Goal: Transaction & Acquisition: Purchase product/service

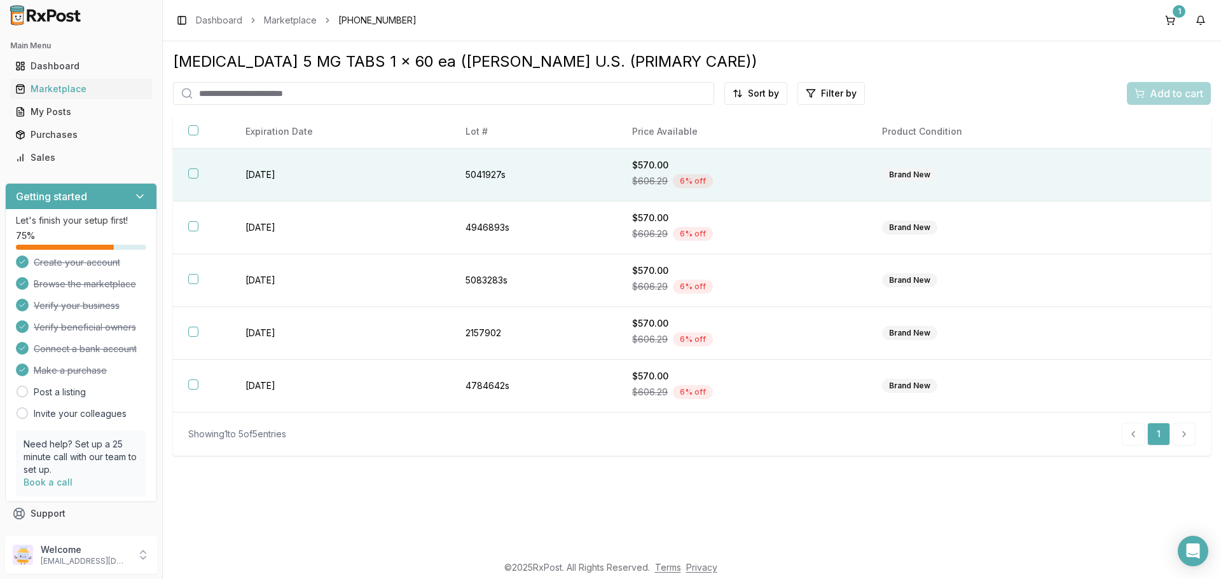
click at [205, 177] on th at bounding box center [201, 175] width 57 height 53
click at [1159, 97] on span "Add to cart" at bounding box center [1176, 93] width 53 height 15
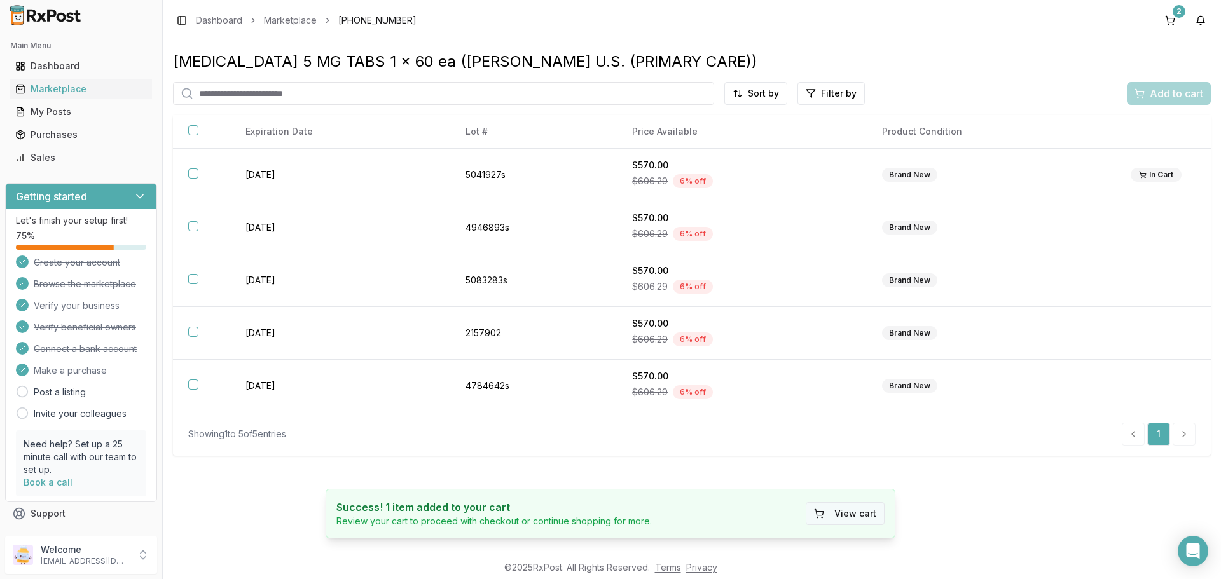
click at [837, 519] on button "View cart" at bounding box center [845, 513] width 79 height 23
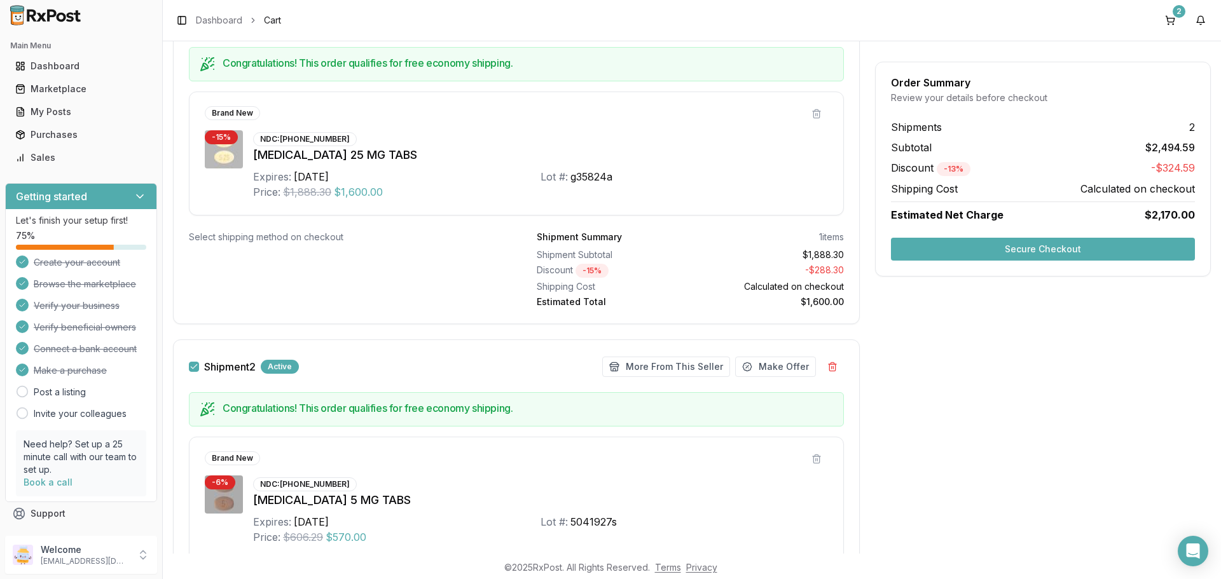
scroll to position [318, 0]
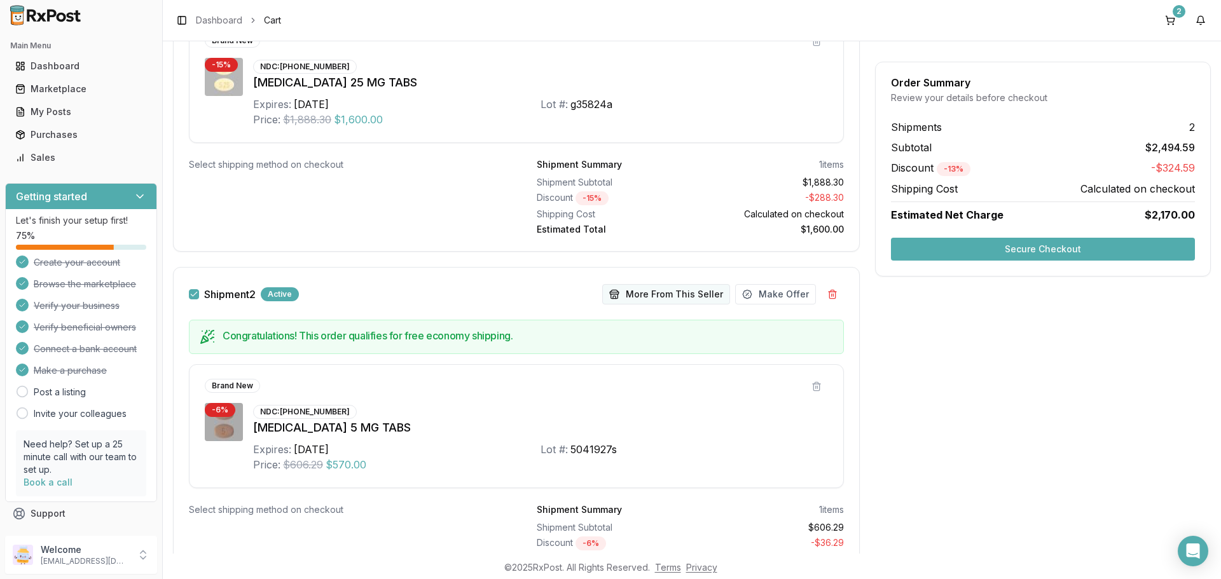
click at [653, 296] on button "More From This Seller" at bounding box center [666, 294] width 128 height 20
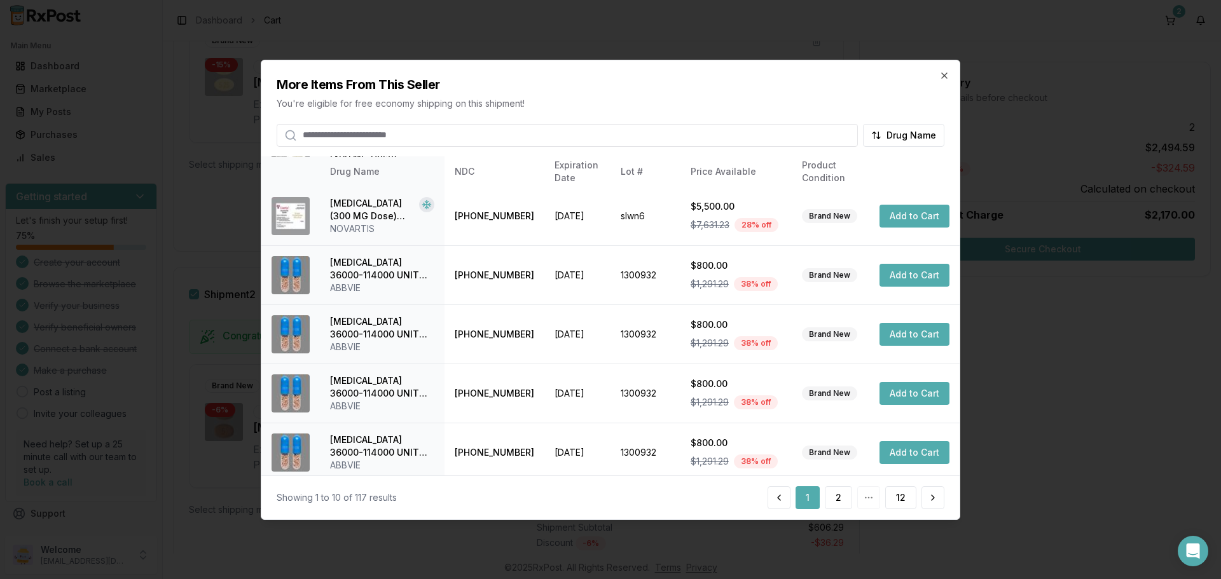
scroll to position [303, 0]
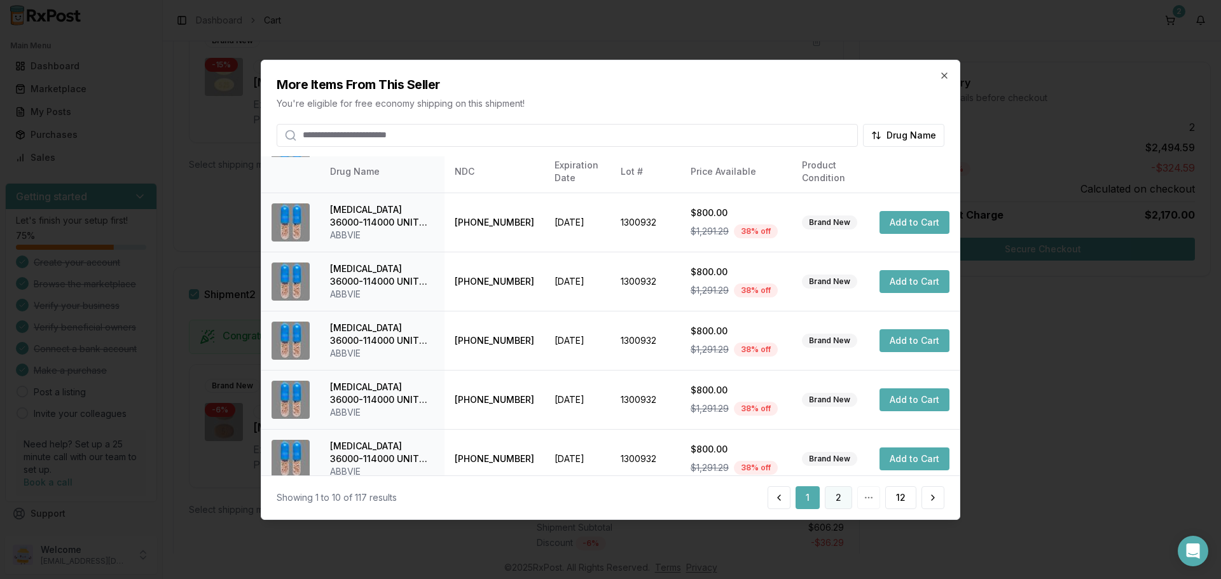
click at [832, 501] on button "2" at bounding box center [838, 498] width 27 height 23
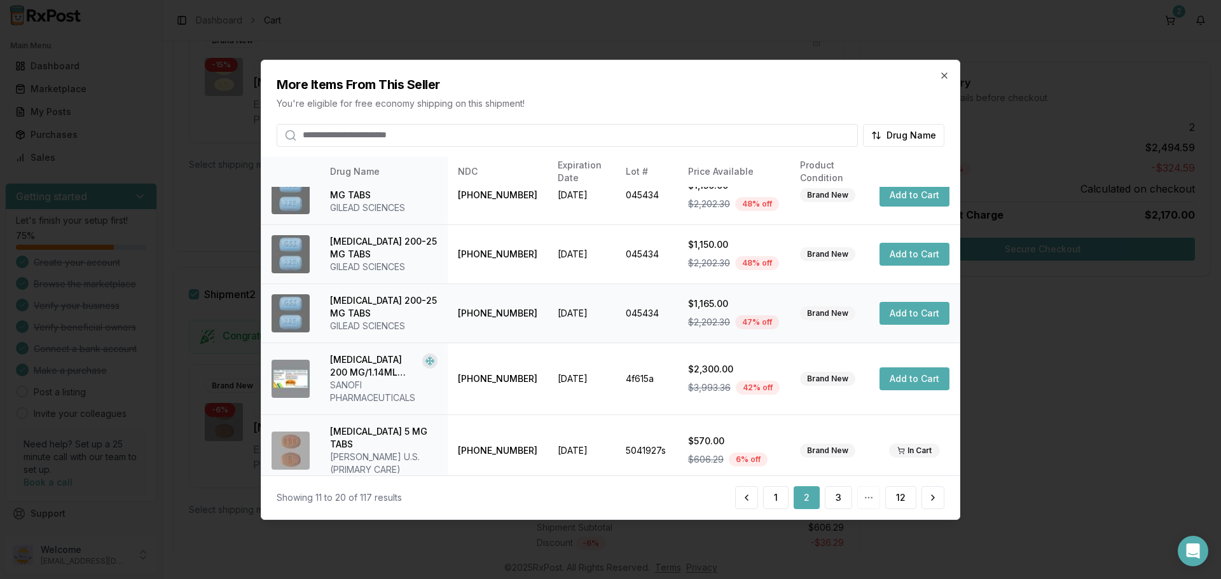
scroll to position [315, 0]
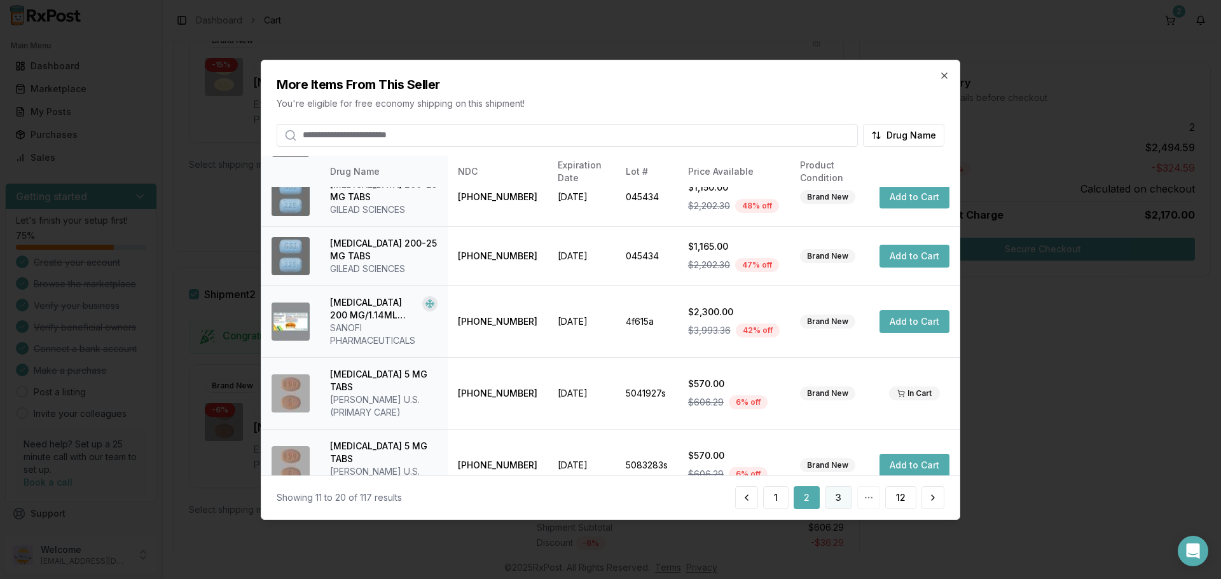
click at [839, 495] on button "3" at bounding box center [838, 498] width 27 height 23
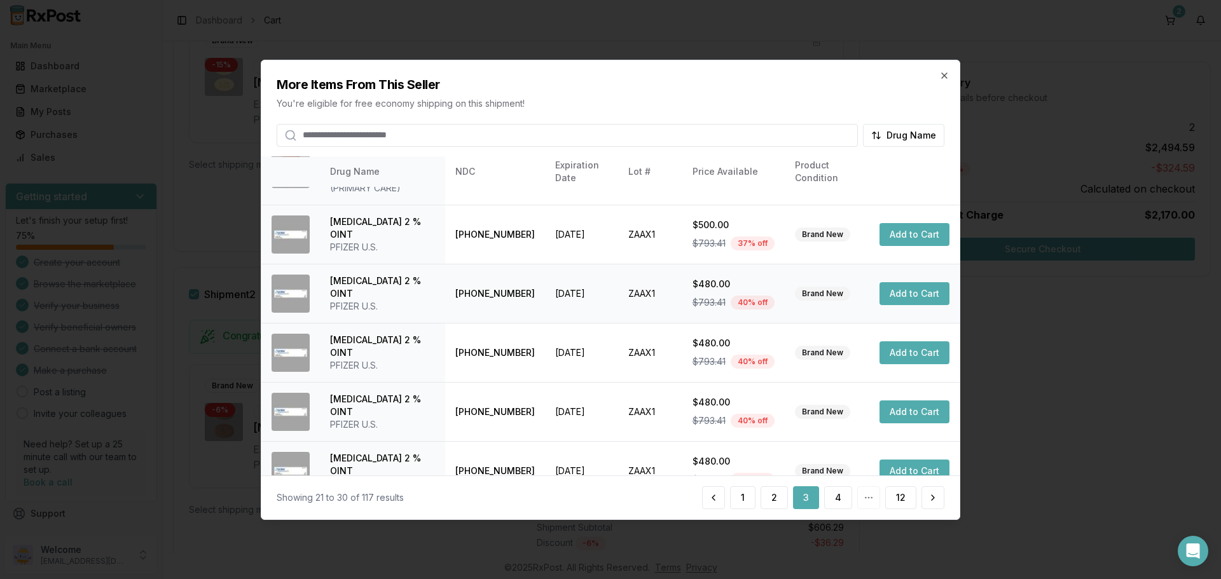
scroll to position [303, 0]
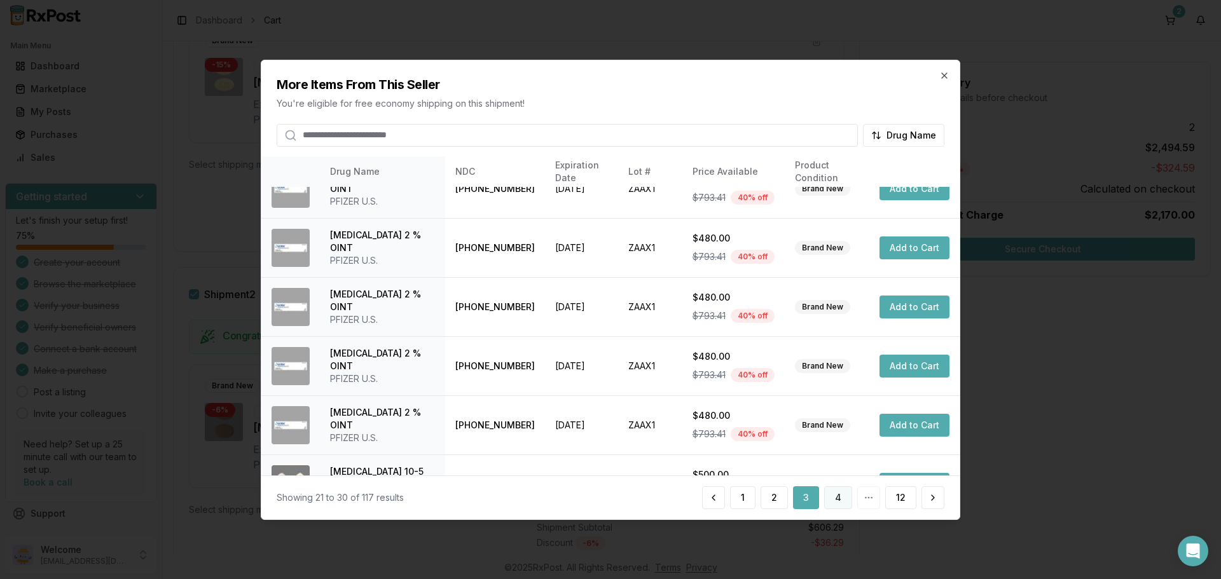
click at [836, 502] on button "4" at bounding box center [838, 498] width 28 height 23
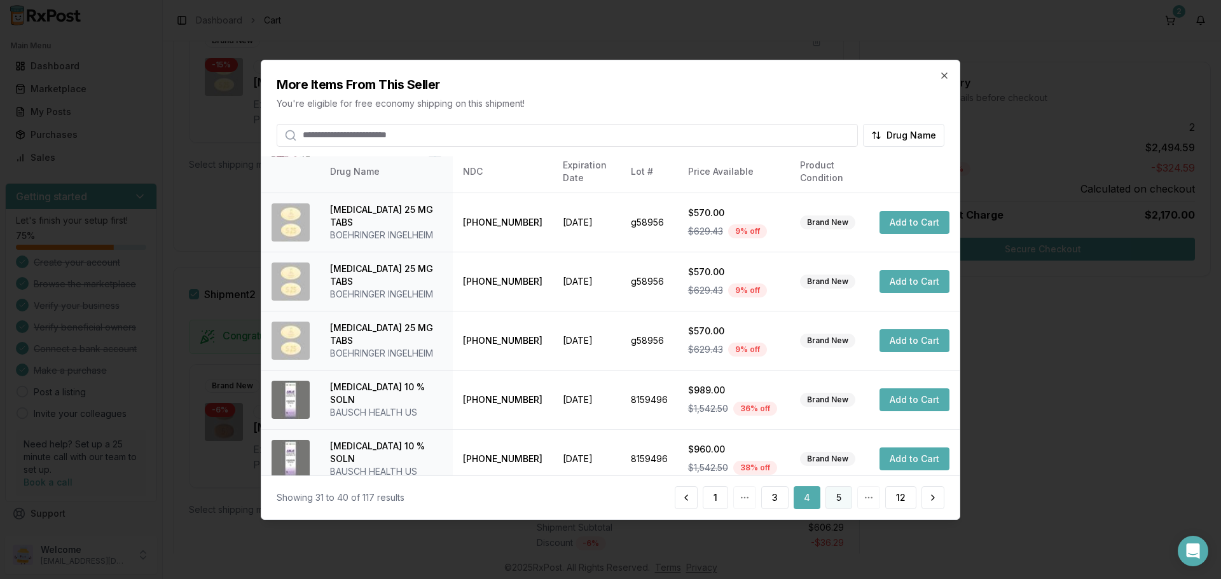
click at [844, 497] on button "5" at bounding box center [838, 498] width 27 height 23
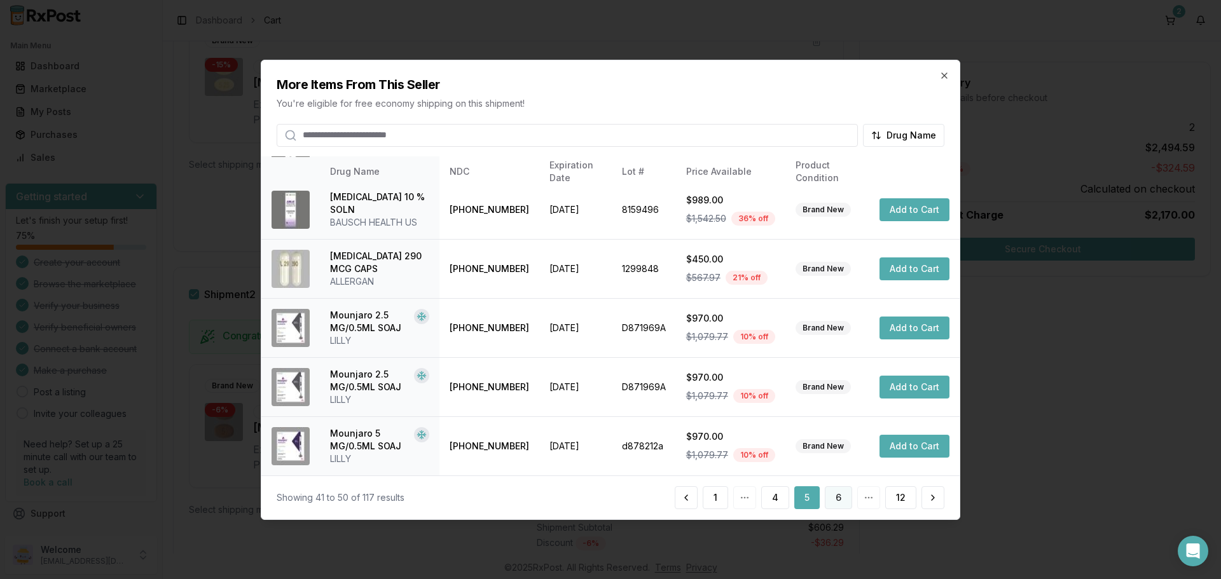
click at [836, 501] on button "6" at bounding box center [838, 498] width 27 height 23
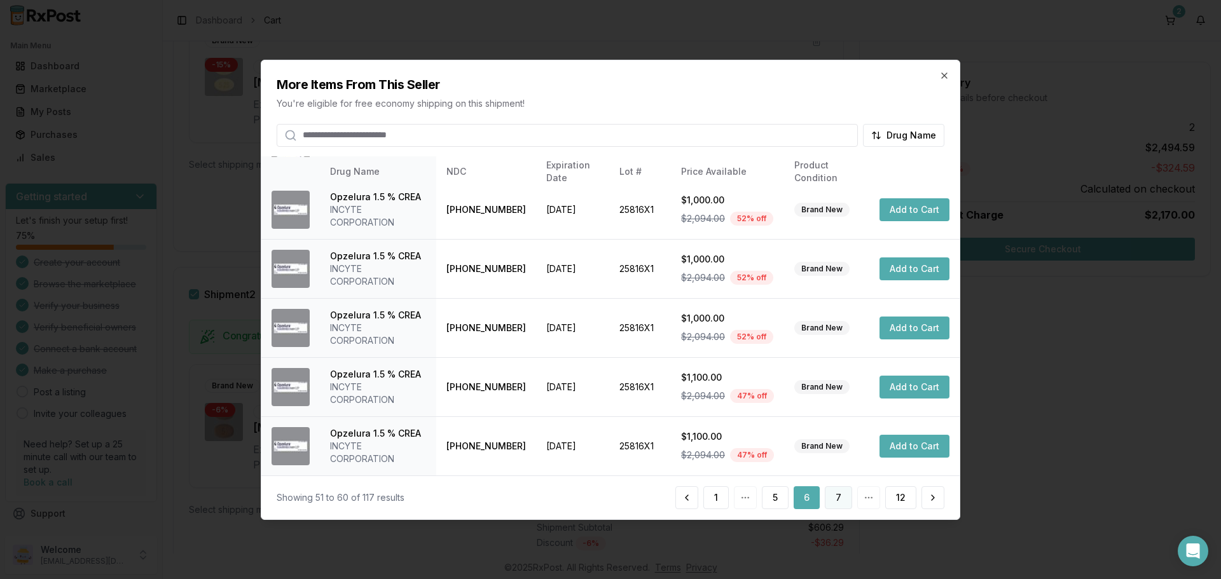
click at [829, 497] on button "7" at bounding box center [838, 498] width 27 height 23
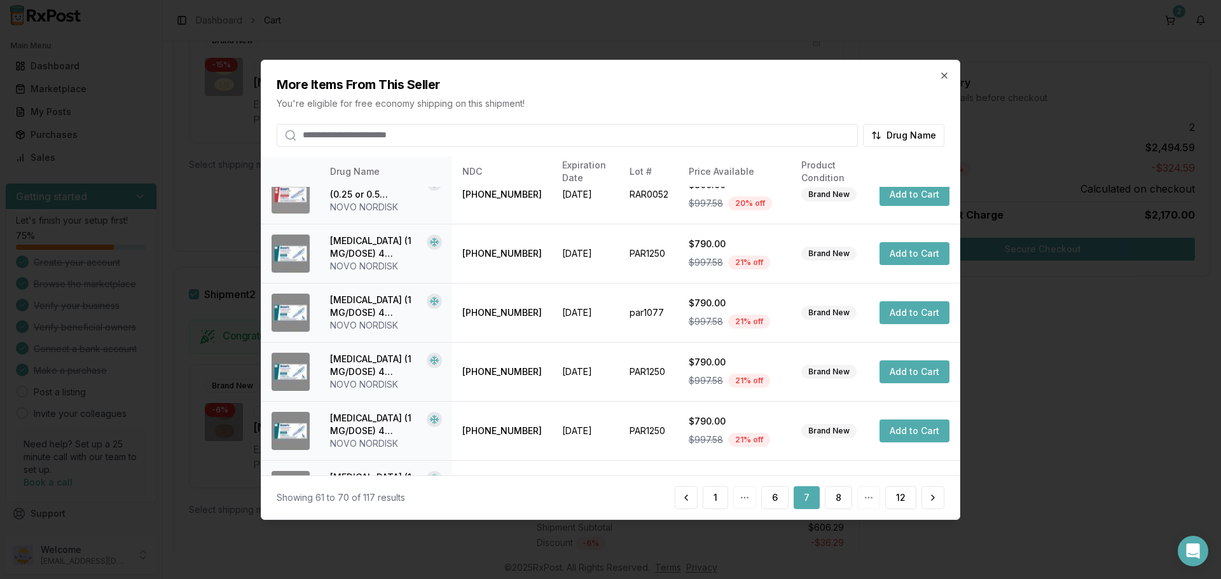
scroll to position [252, 0]
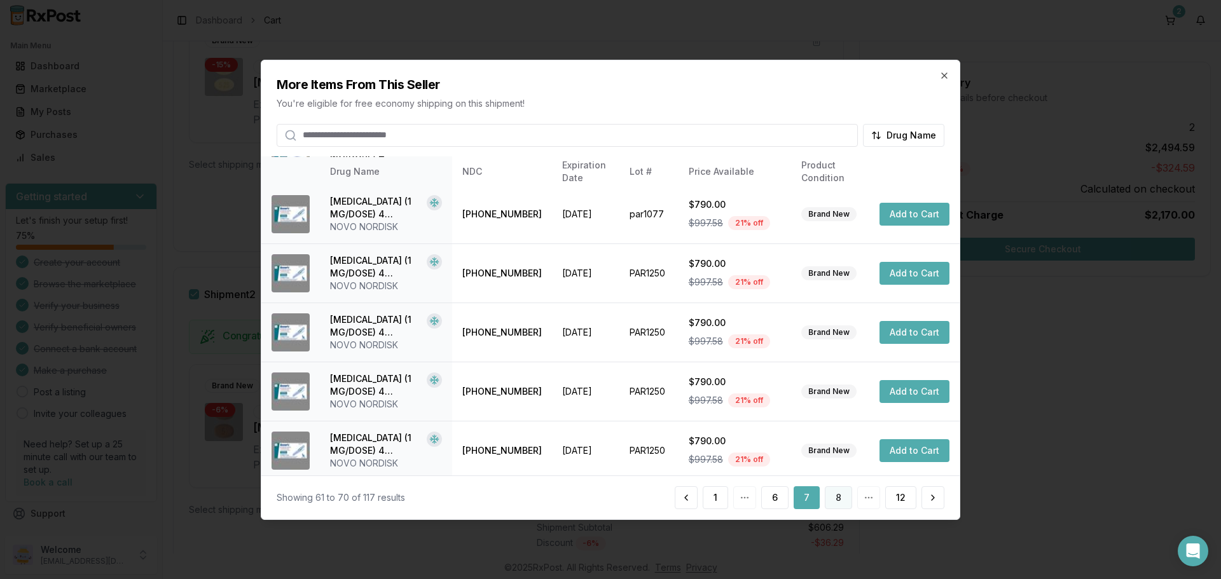
click at [848, 499] on button "8" at bounding box center [838, 498] width 27 height 23
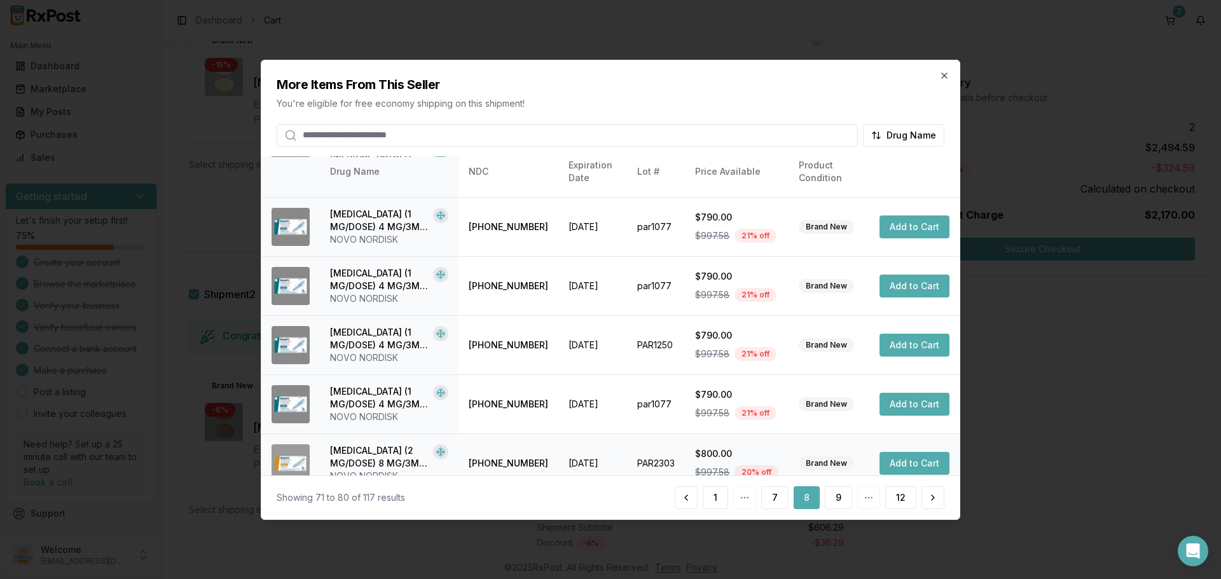
scroll to position [303, 0]
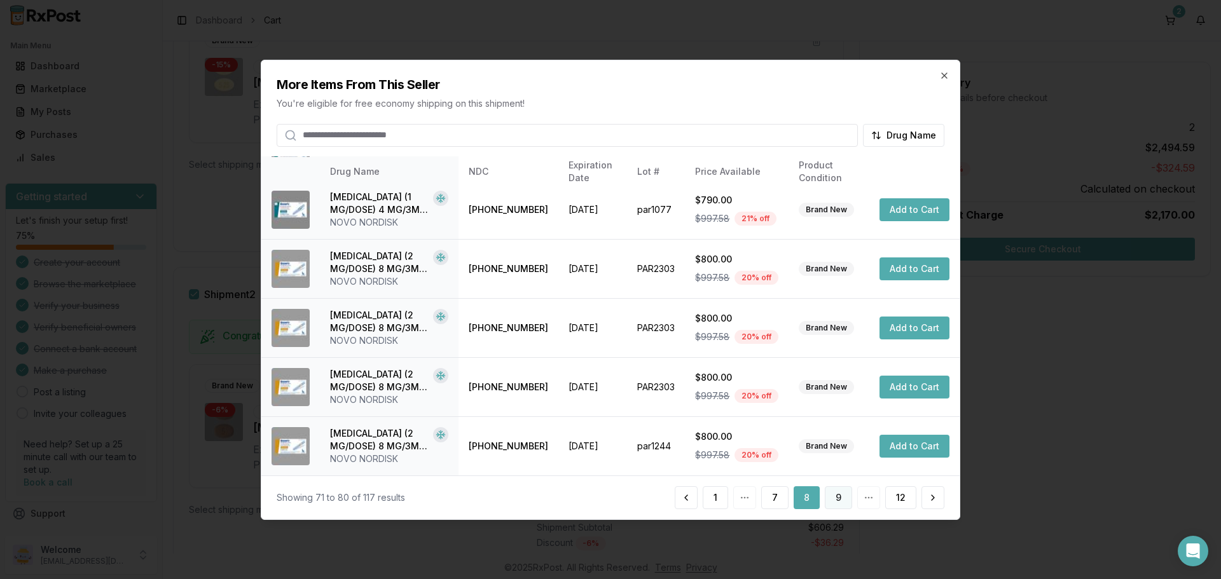
click at [843, 503] on button "9" at bounding box center [838, 498] width 27 height 23
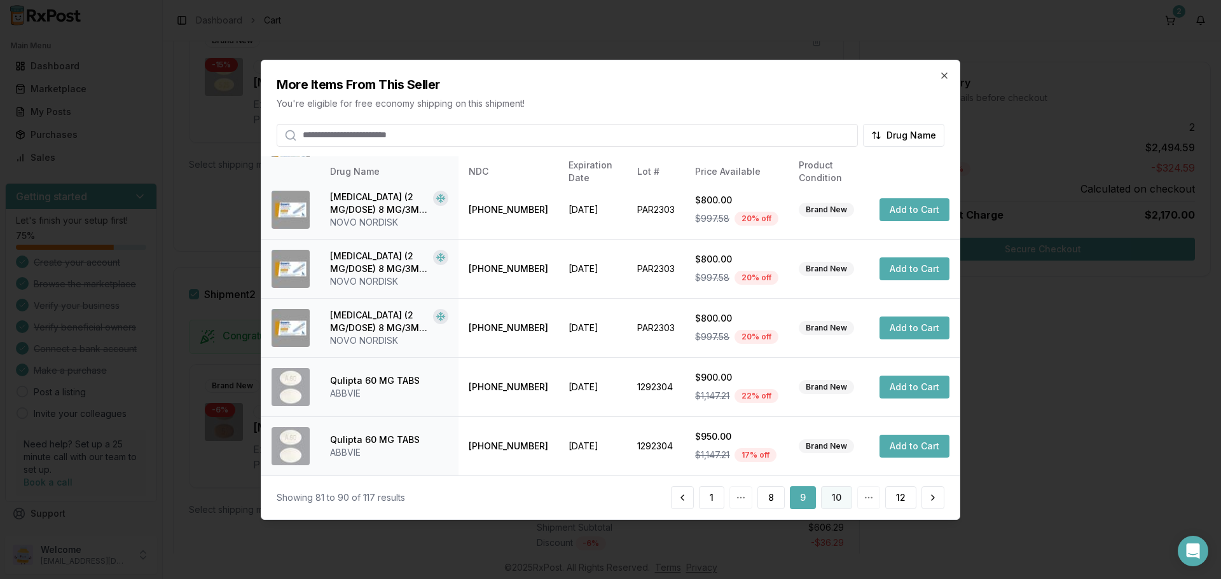
click at [840, 505] on button "10" at bounding box center [836, 498] width 31 height 23
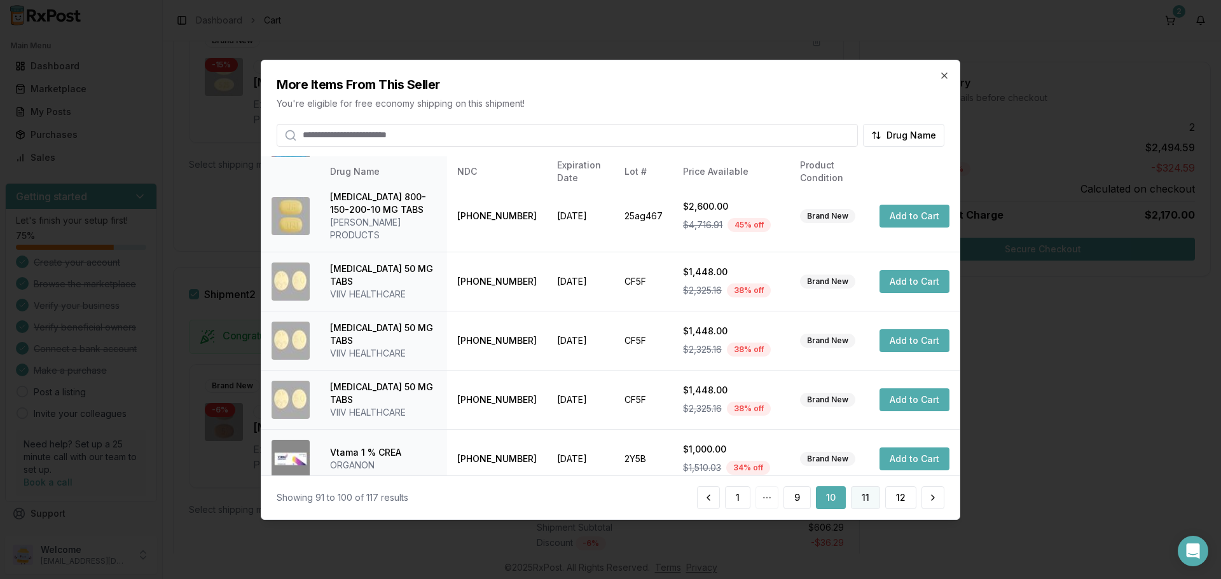
click at [862, 496] on button "11" at bounding box center [865, 498] width 29 height 23
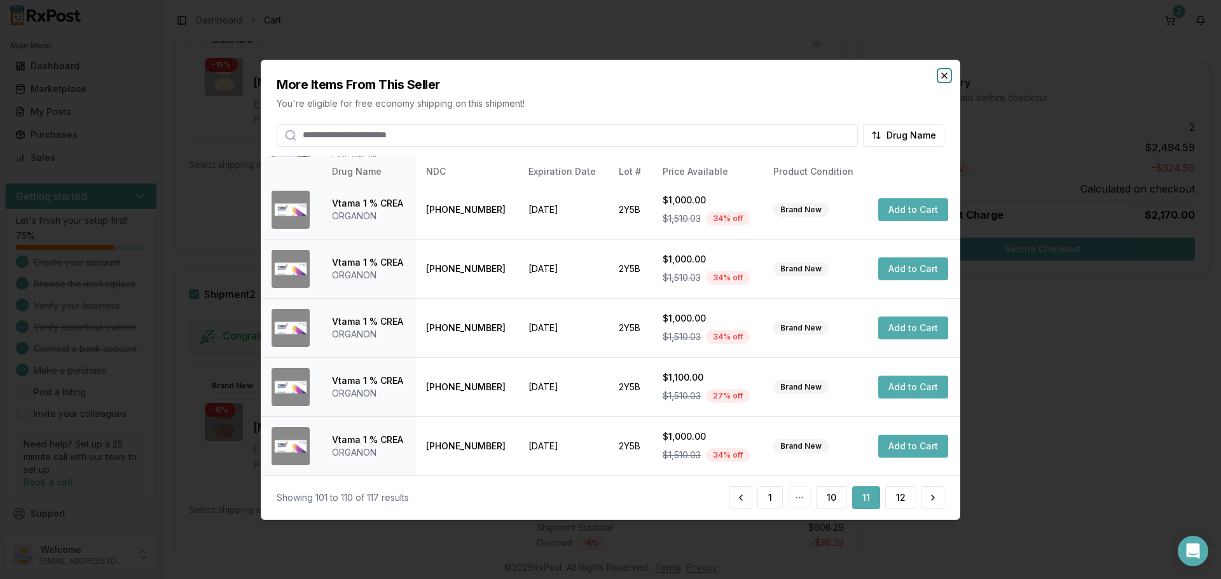
drag, startPoint x: 946, startPoint y: 79, endPoint x: 929, endPoint y: 80, distance: 17.2
click at [944, 79] on icon "button" at bounding box center [944, 75] width 10 height 10
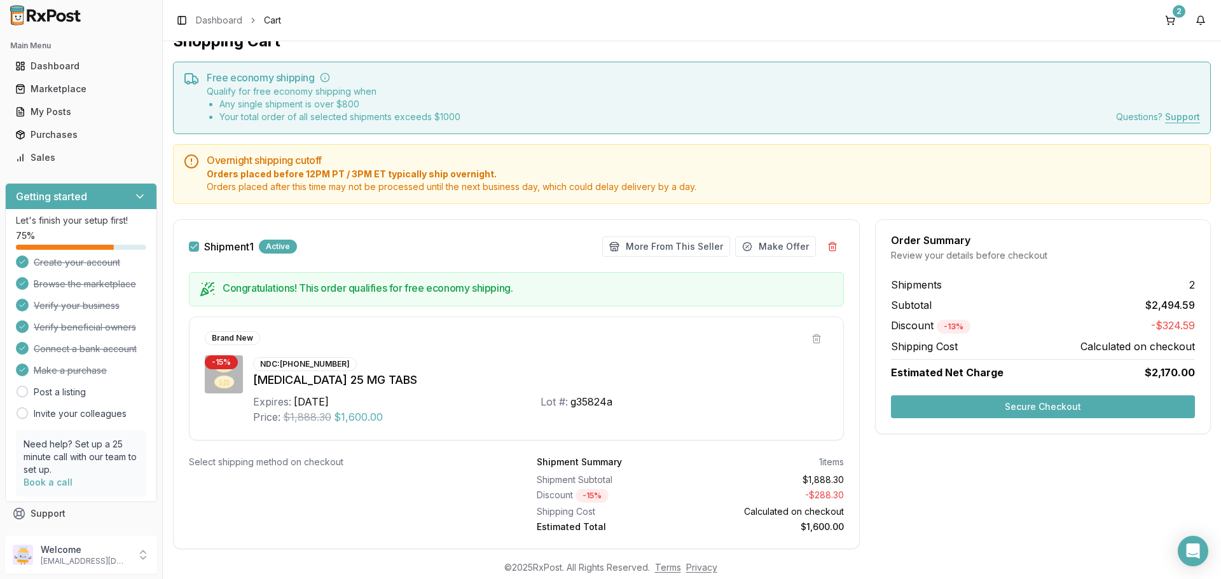
scroll to position [0, 0]
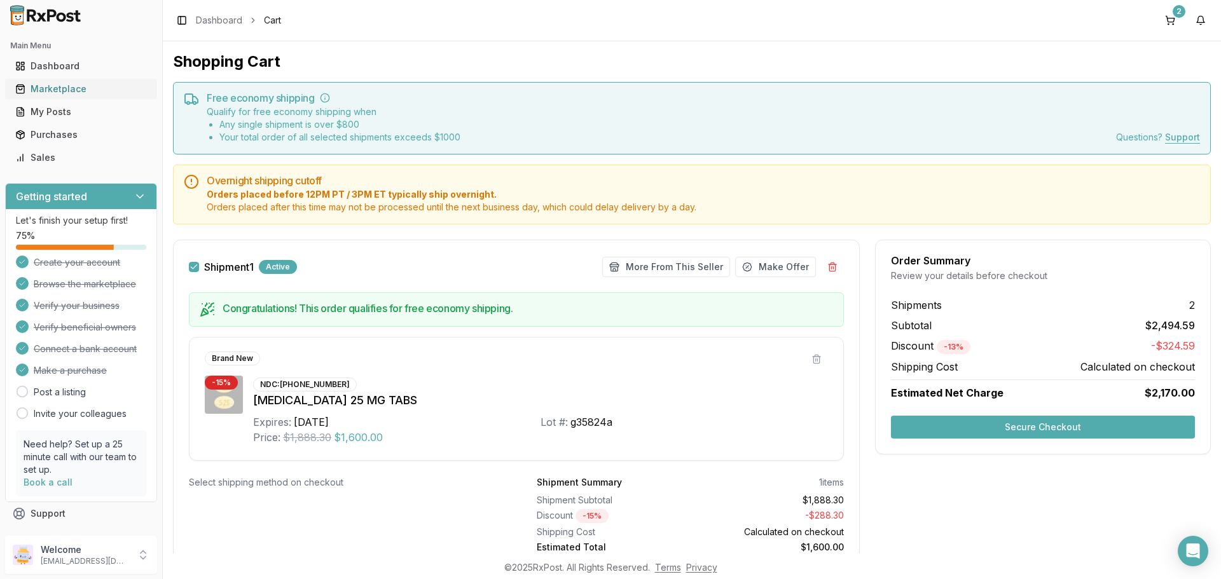
click at [59, 81] on link "Marketplace" at bounding box center [81, 89] width 142 height 23
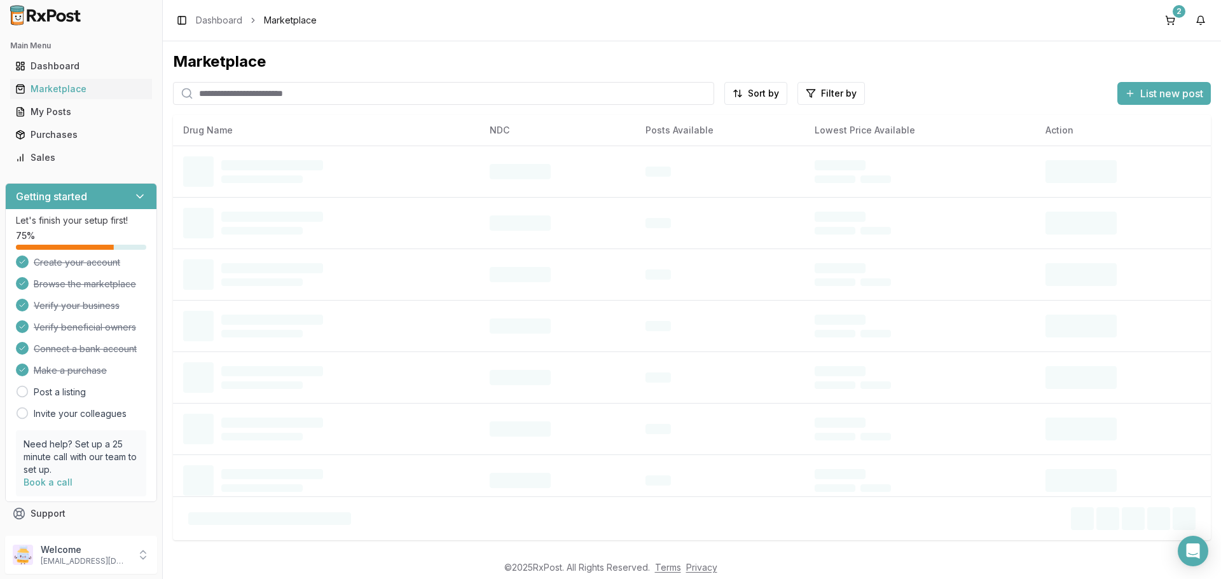
click at [286, 95] on input "search" at bounding box center [443, 93] width 541 height 23
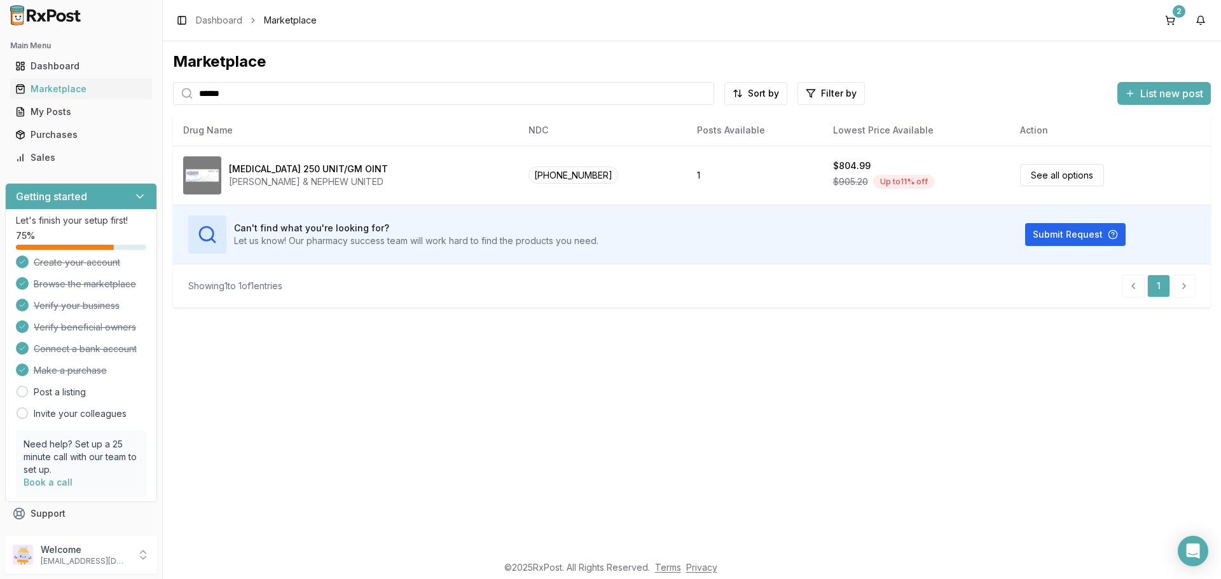
type input "******"
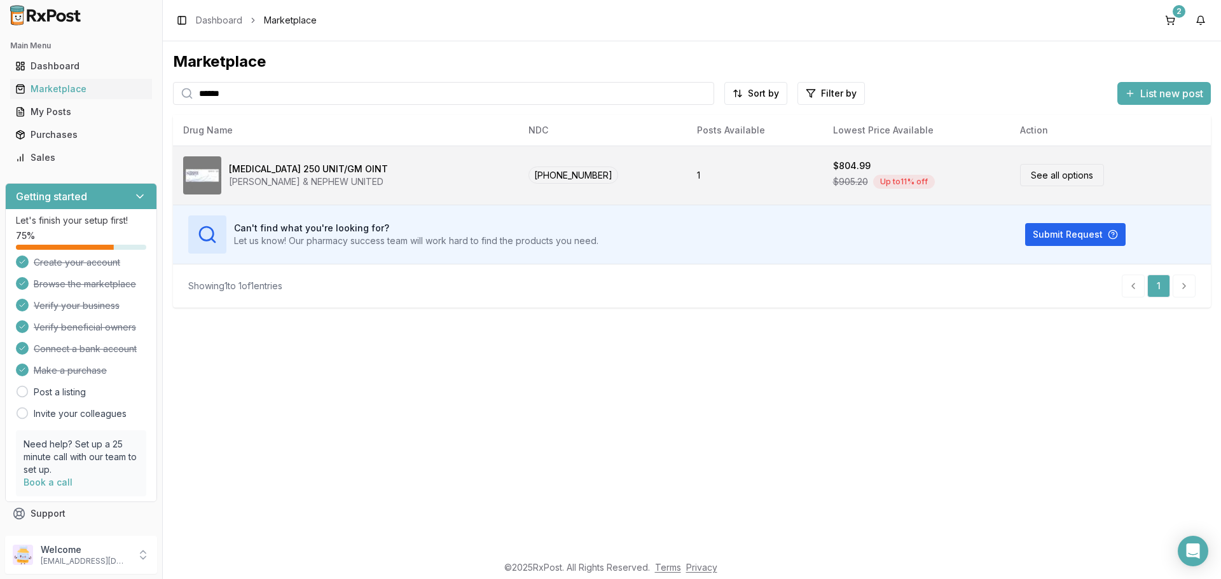
click at [1036, 179] on link "See all options" at bounding box center [1062, 175] width 84 height 22
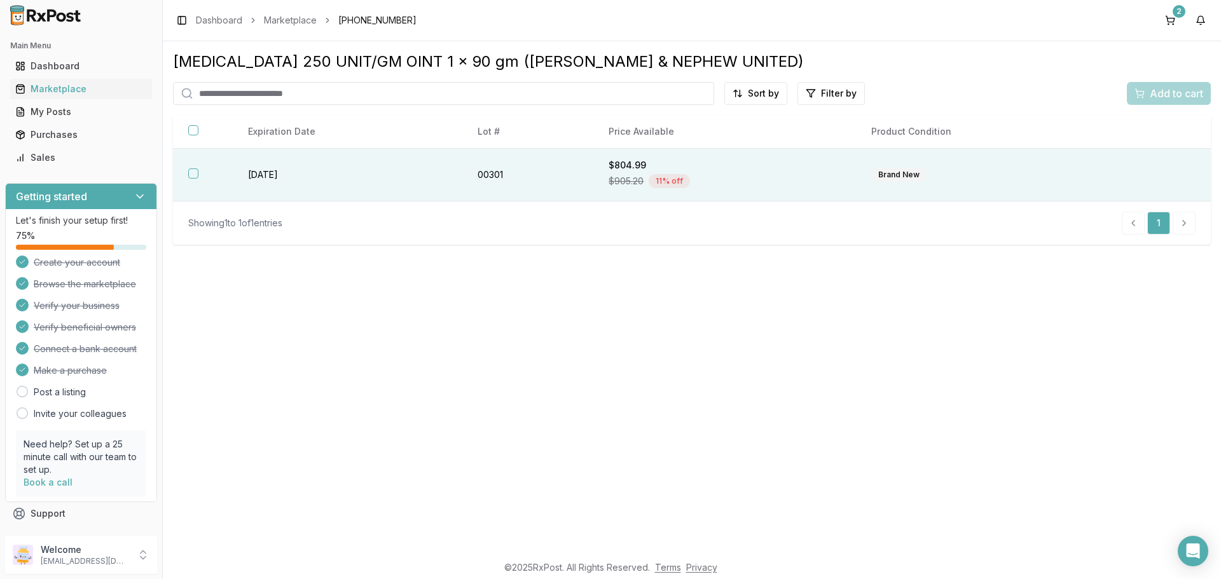
drag, startPoint x: 195, startPoint y: 179, endPoint x: 419, endPoint y: 177, distance: 224.5
click at [195, 179] on th at bounding box center [203, 175] width 60 height 53
click at [1142, 100] on div "Add to cart" at bounding box center [1169, 93] width 69 height 15
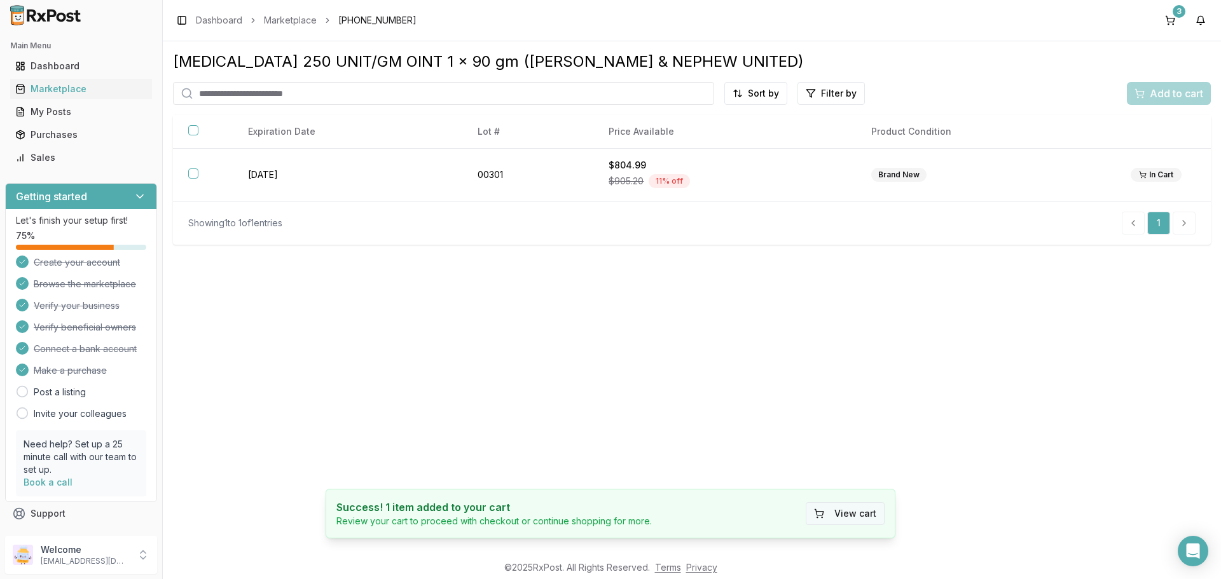
click at [854, 514] on button "View cart" at bounding box center [845, 513] width 79 height 23
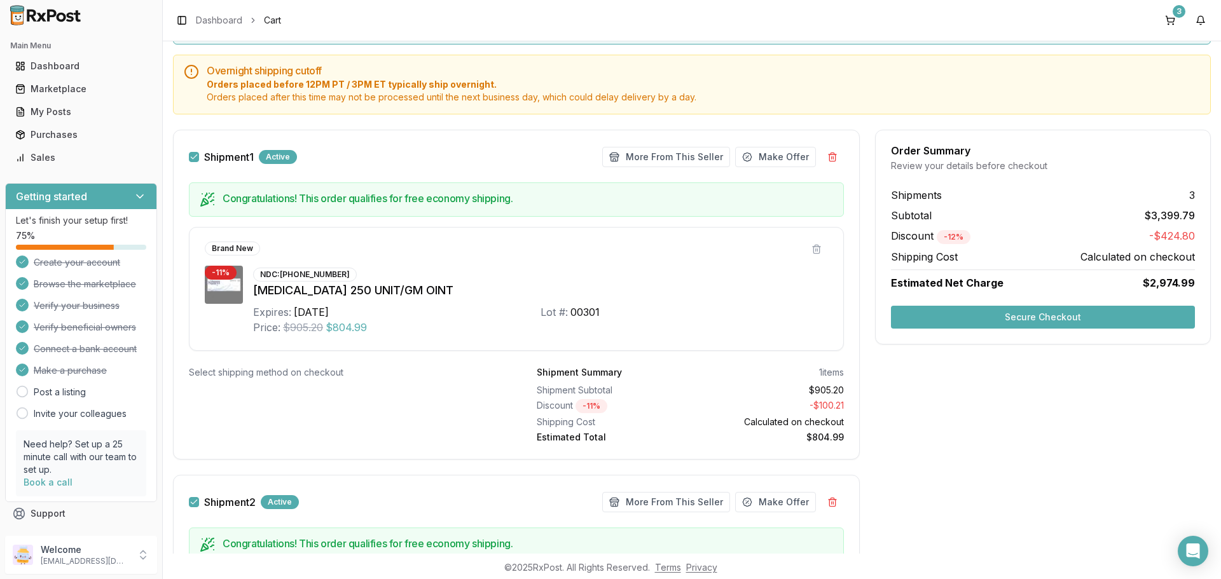
scroll to position [127, 0]
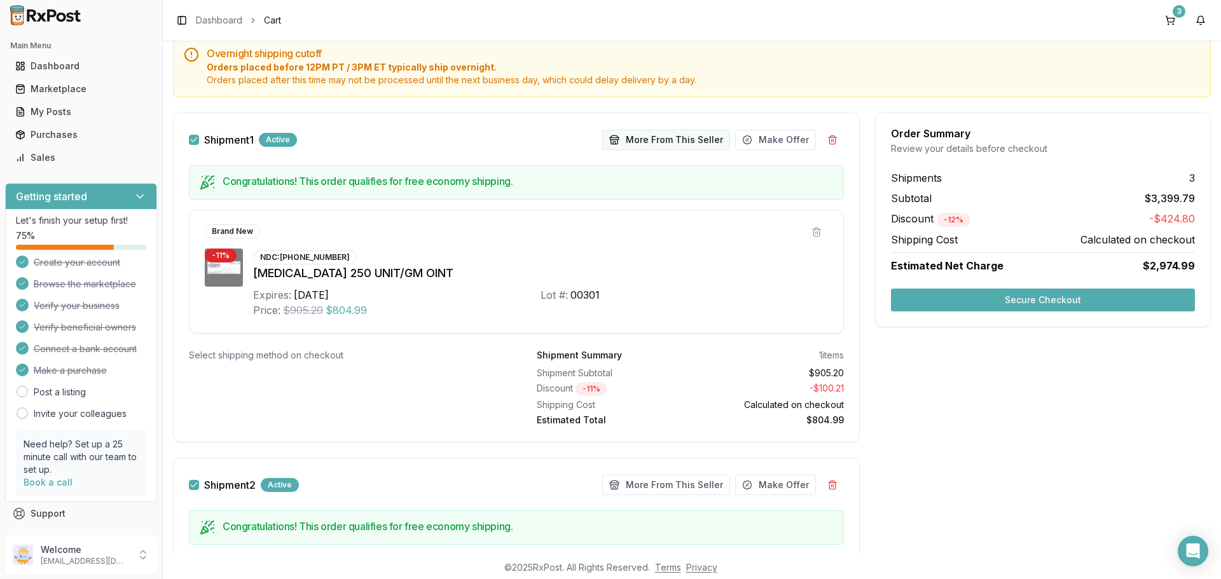
click at [639, 145] on button "More From This Seller" at bounding box center [666, 140] width 128 height 20
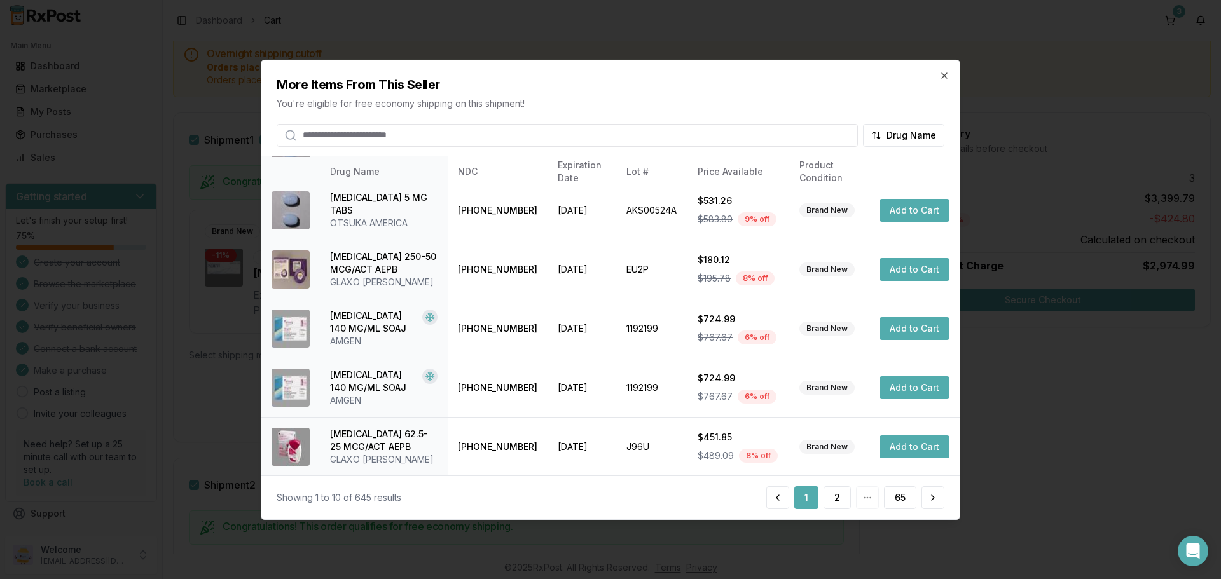
scroll to position [303, 0]
click at [836, 499] on button "2" at bounding box center [837, 498] width 27 height 23
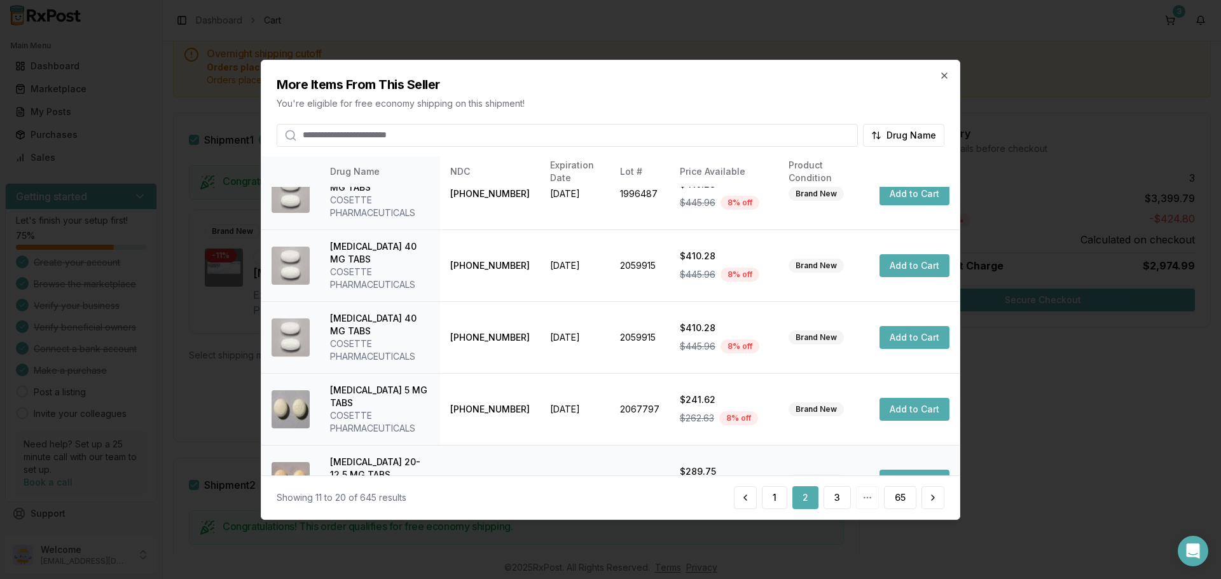
scroll to position [328, 0]
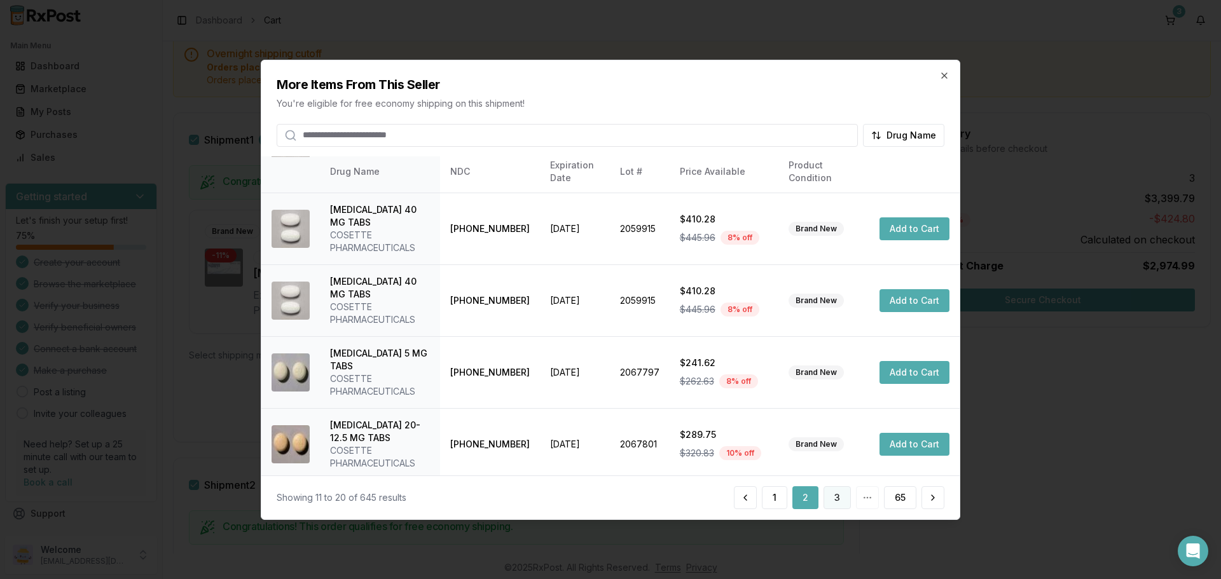
click at [843, 496] on button "3" at bounding box center [837, 498] width 27 height 23
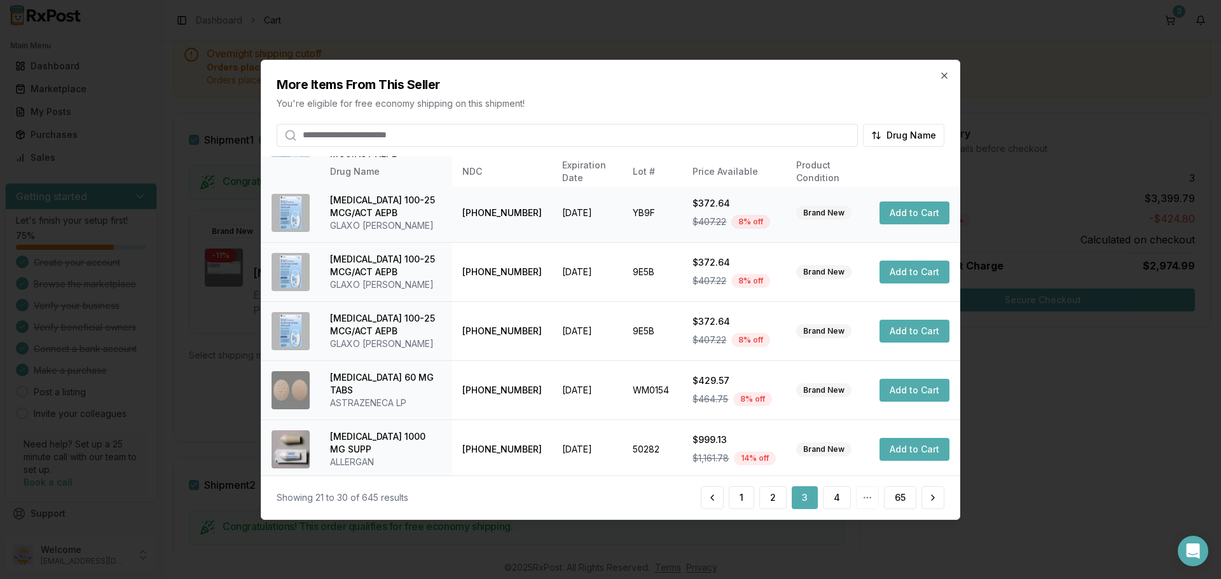
scroll to position [341, 0]
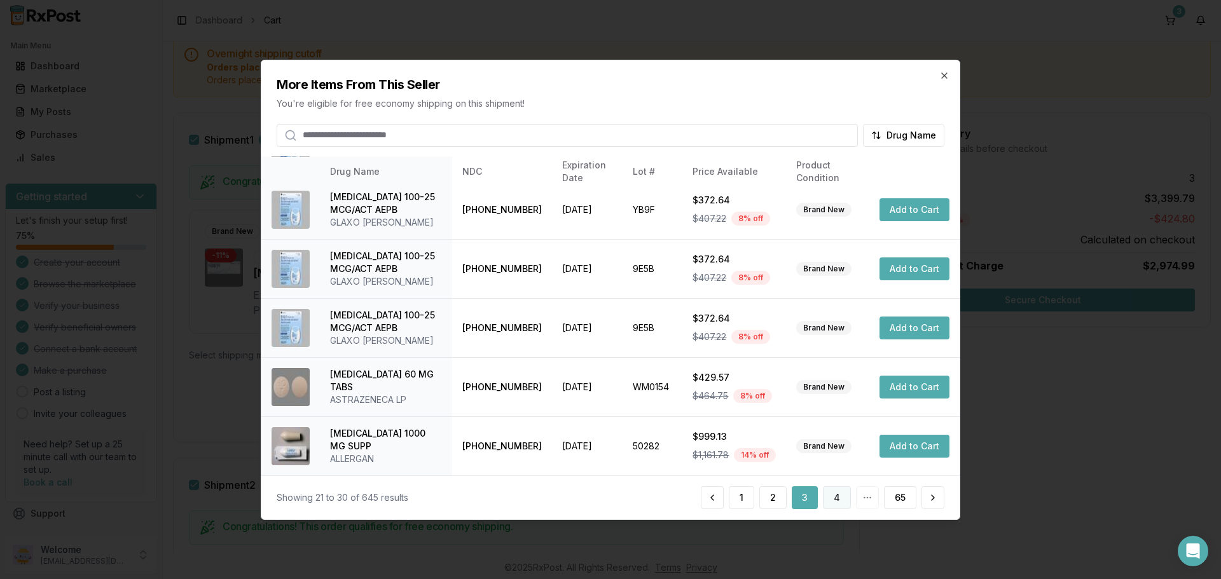
click at [843, 498] on button "4" at bounding box center [837, 498] width 28 height 23
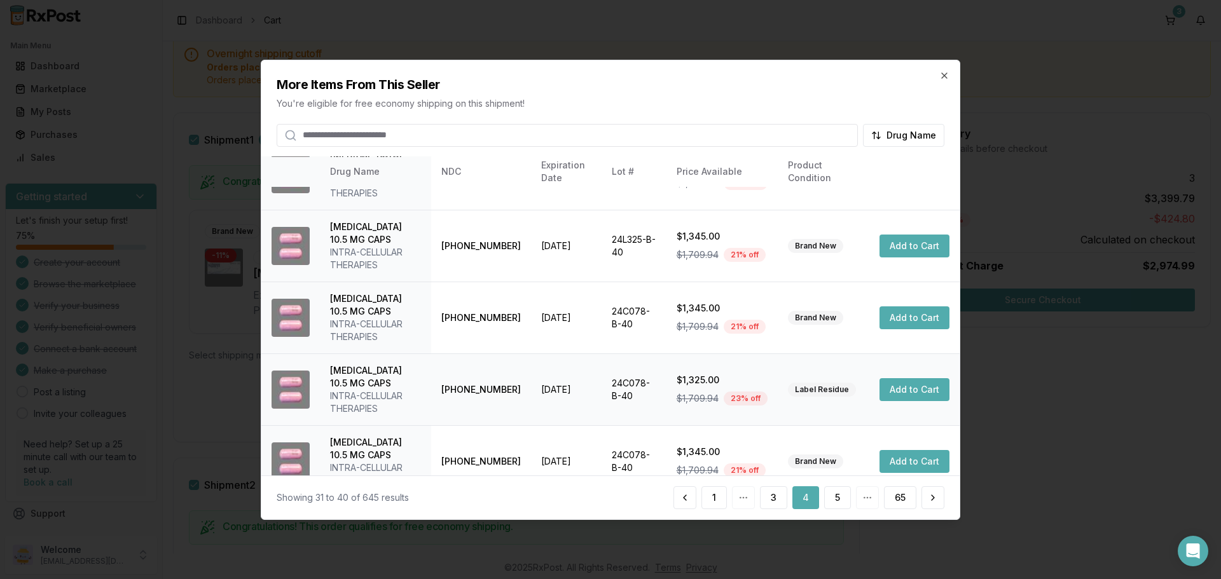
scroll to position [379, 0]
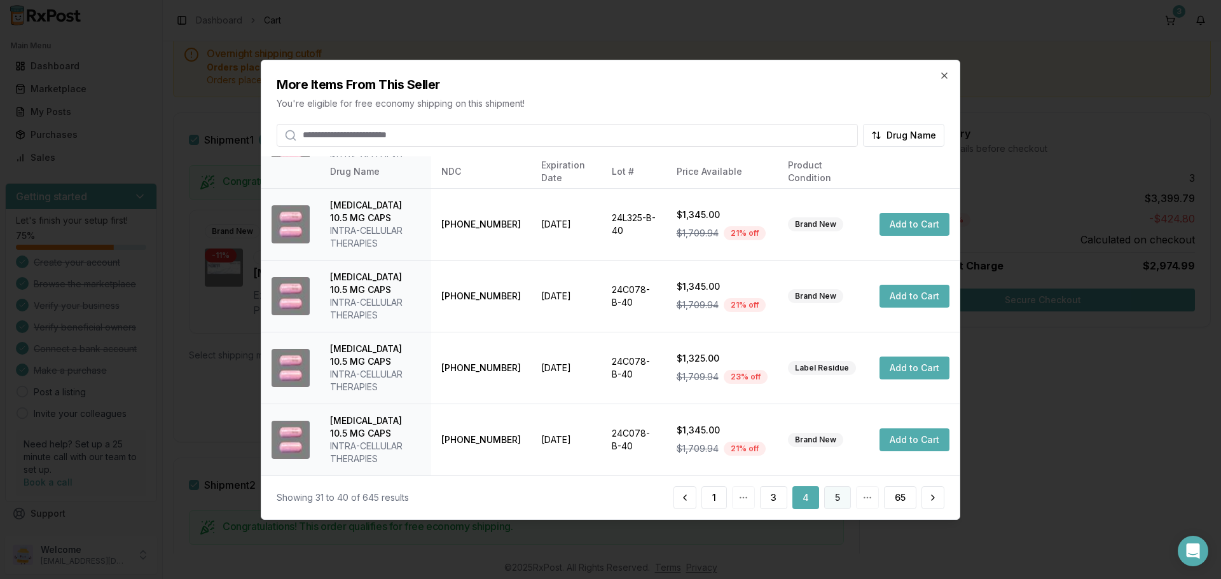
click at [843, 497] on button "5" at bounding box center [837, 498] width 27 height 23
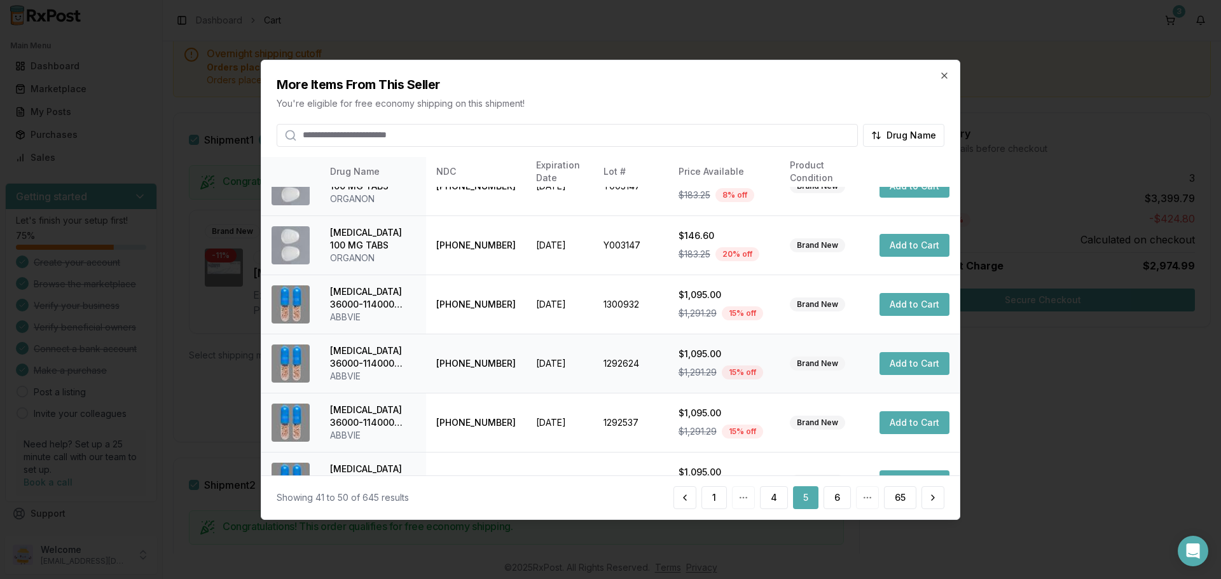
scroll to position [328, 0]
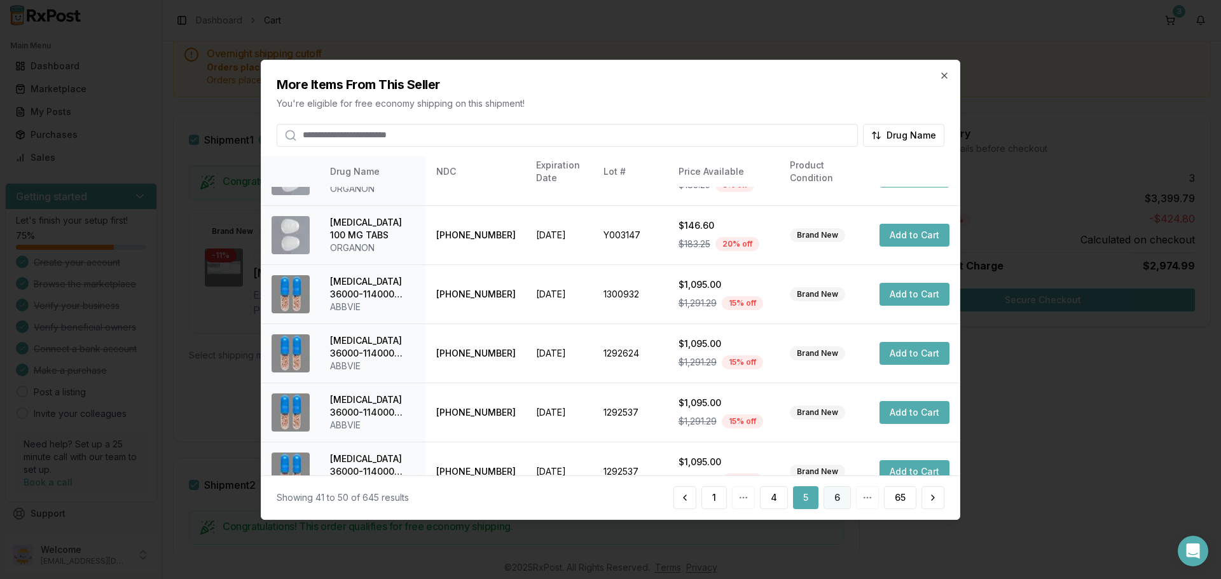
click at [836, 495] on button "6" at bounding box center [837, 498] width 27 height 23
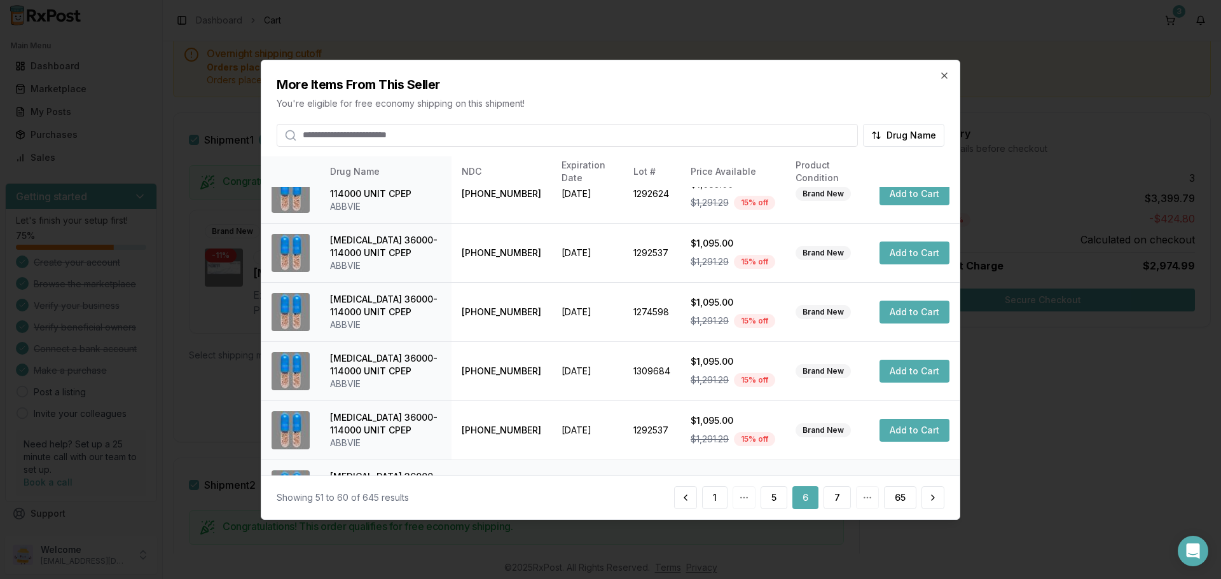
scroll to position [303, 0]
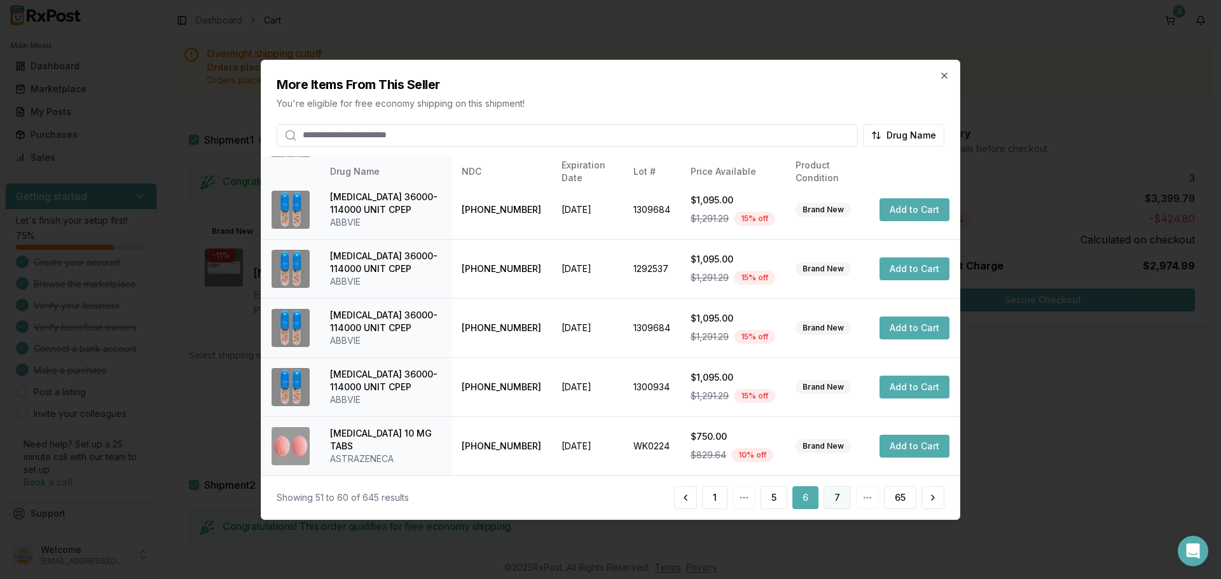
click at [836, 494] on button "7" at bounding box center [837, 498] width 27 height 23
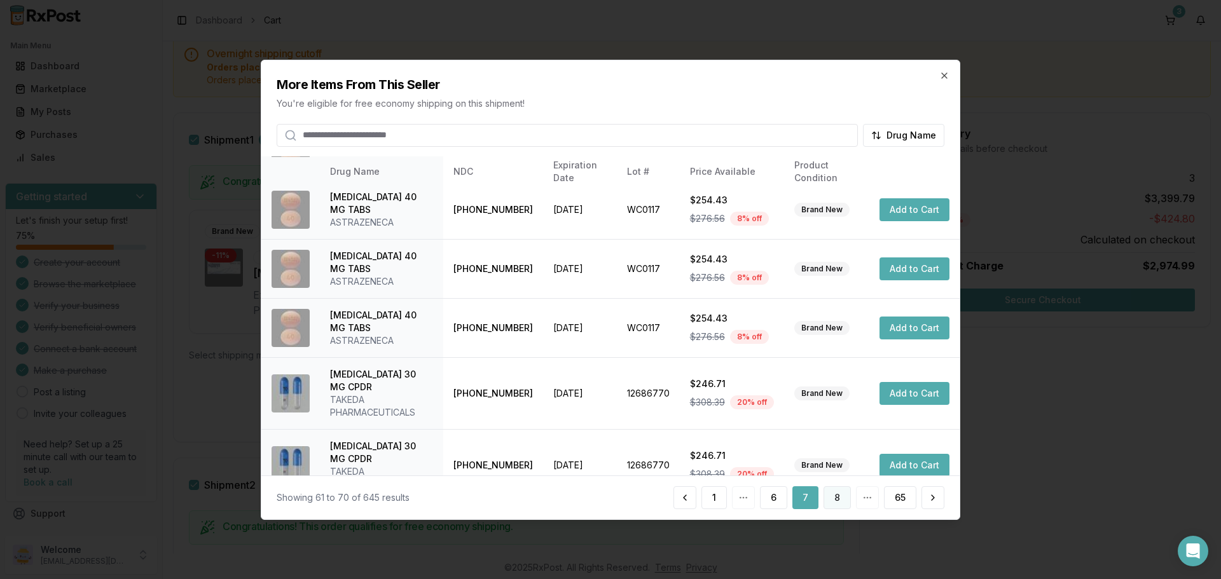
click at [829, 495] on button "8" at bounding box center [837, 498] width 27 height 23
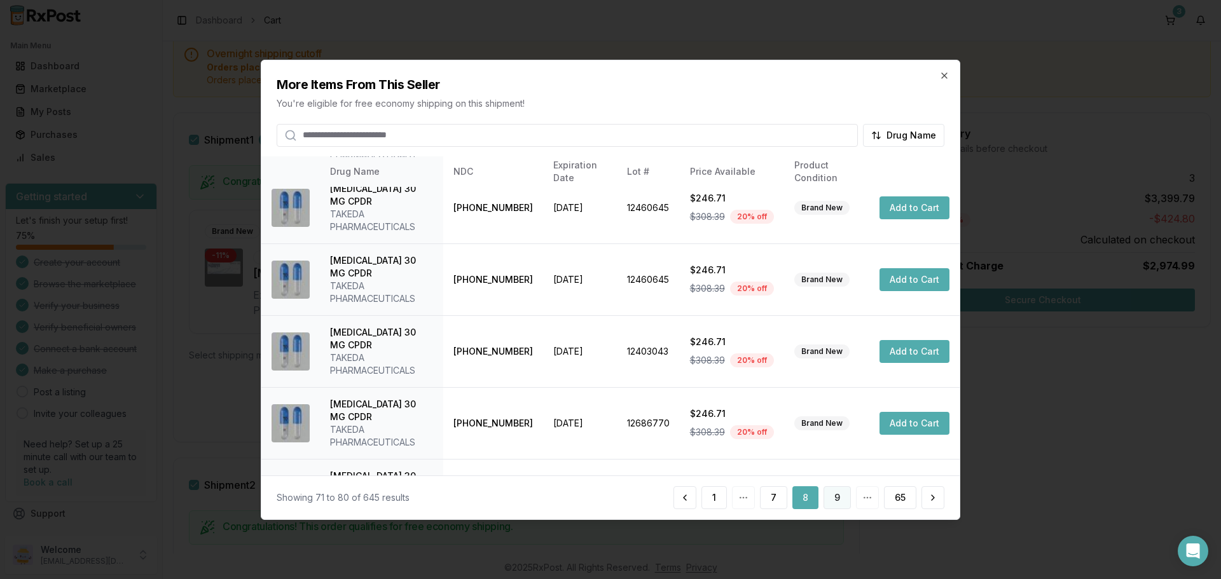
click at [841, 498] on button "9" at bounding box center [837, 498] width 27 height 23
click at [834, 497] on button "10" at bounding box center [835, 498] width 31 height 23
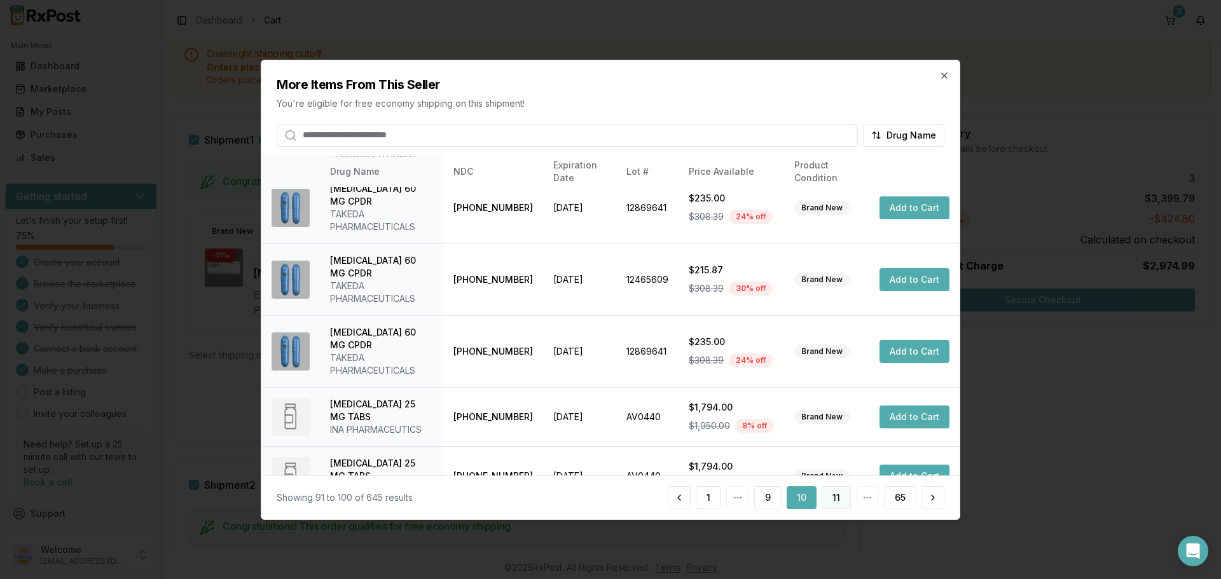
click at [846, 497] on button "11" at bounding box center [836, 498] width 29 height 23
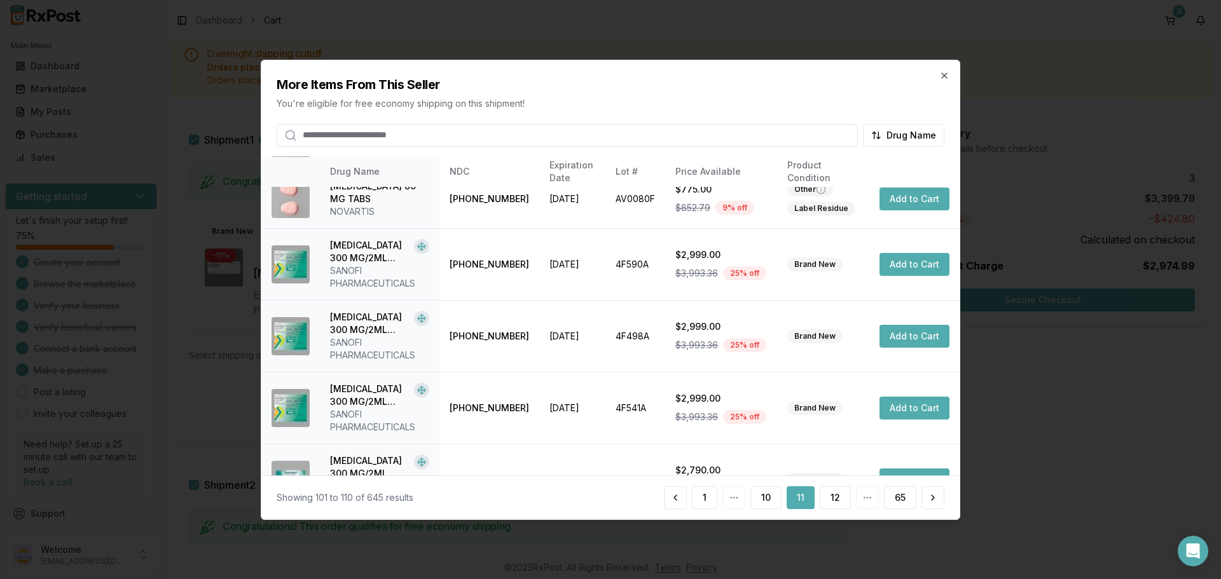
scroll to position [366, 0]
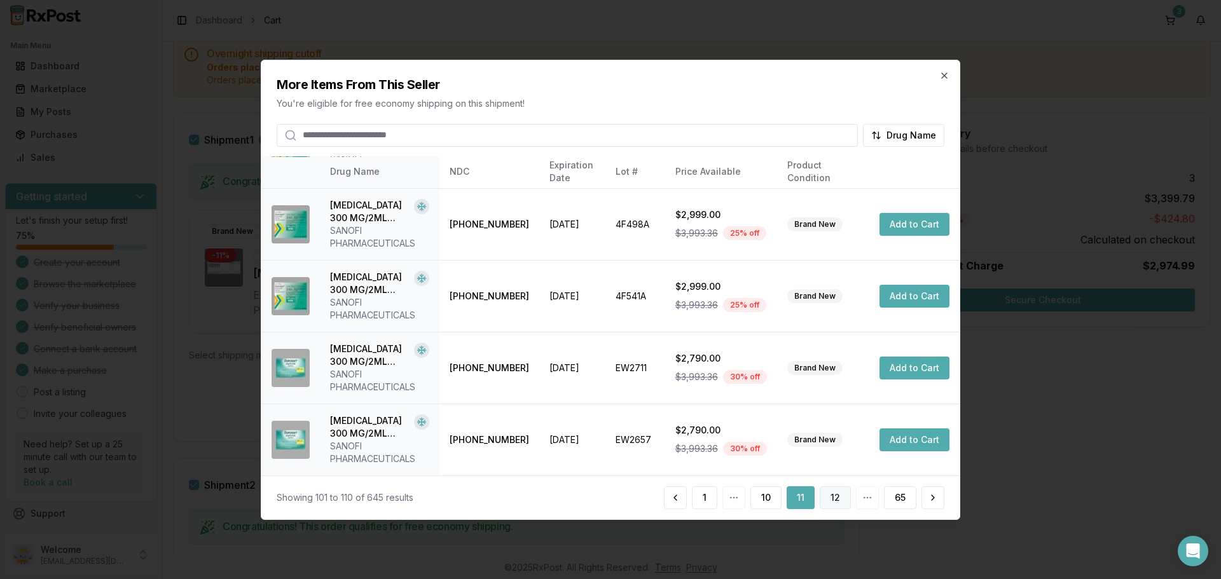
click at [830, 501] on button "12" at bounding box center [835, 498] width 31 height 23
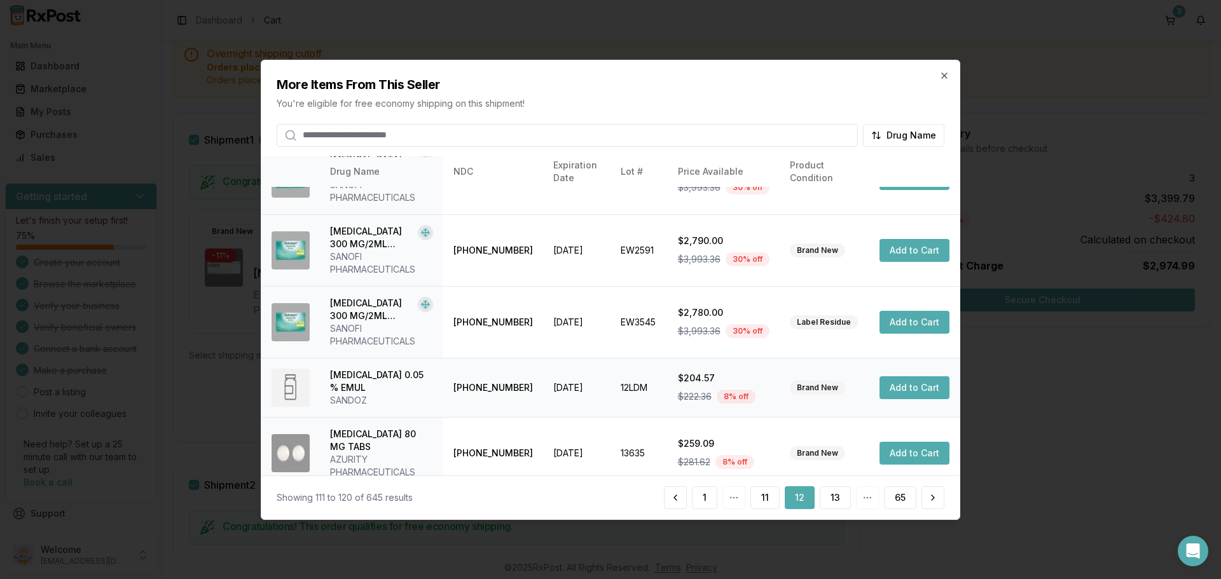
scroll to position [404, 0]
click at [829, 497] on button "13" at bounding box center [835, 498] width 31 height 23
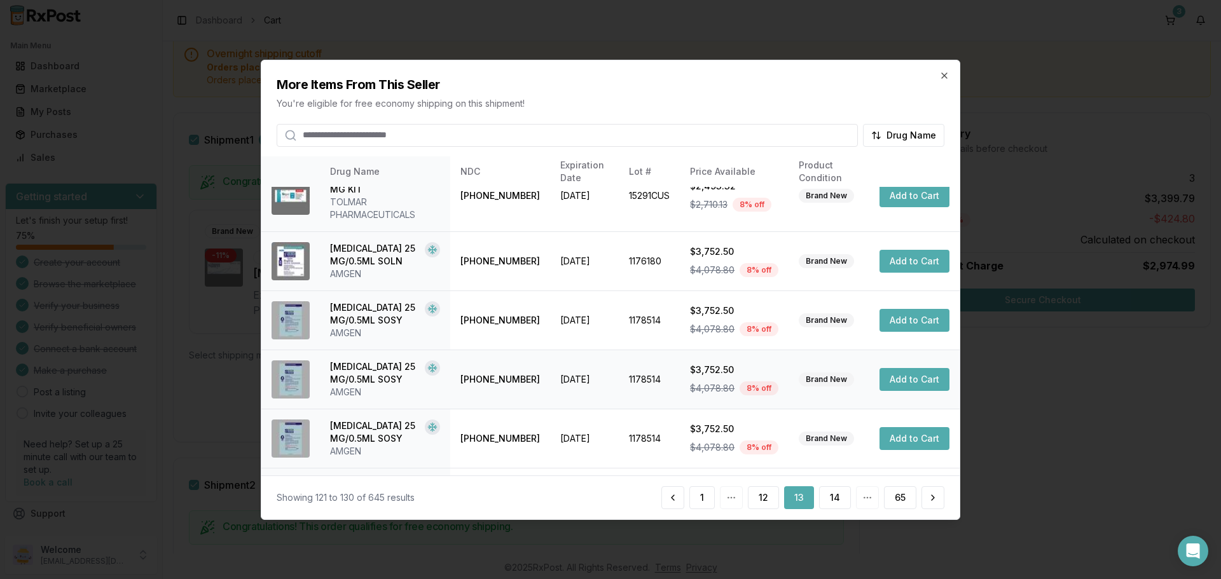
scroll to position [343, 0]
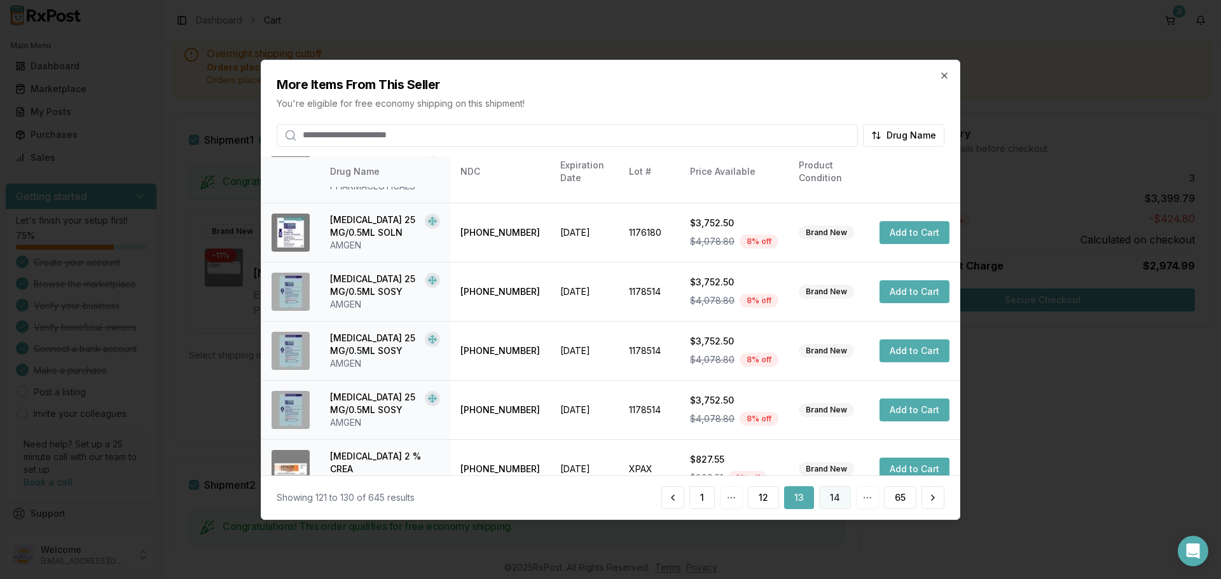
click at [832, 501] on button "14" at bounding box center [835, 498] width 32 height 23
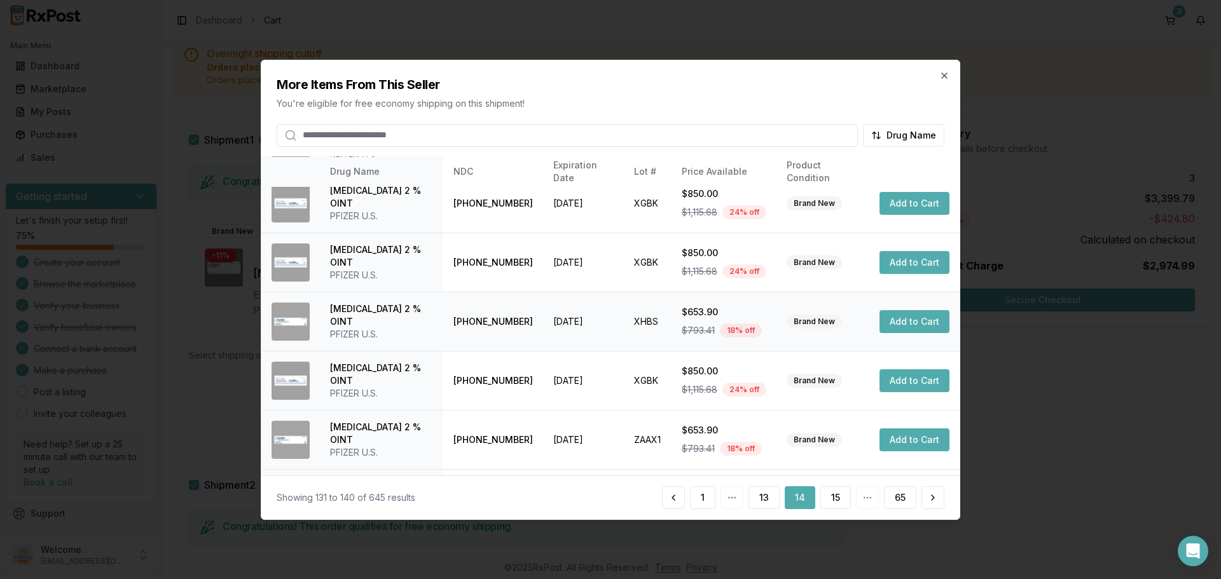
scroll to position [303, 0]
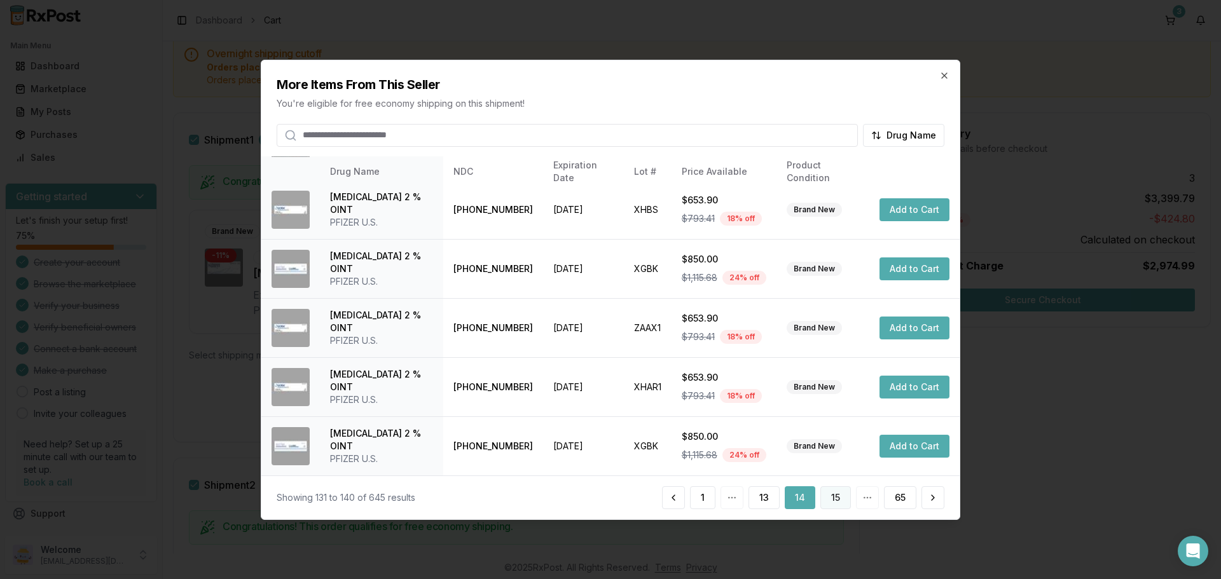
click at [847, 502] on button "15" at bounding box center [835, 498] width 31 height 23
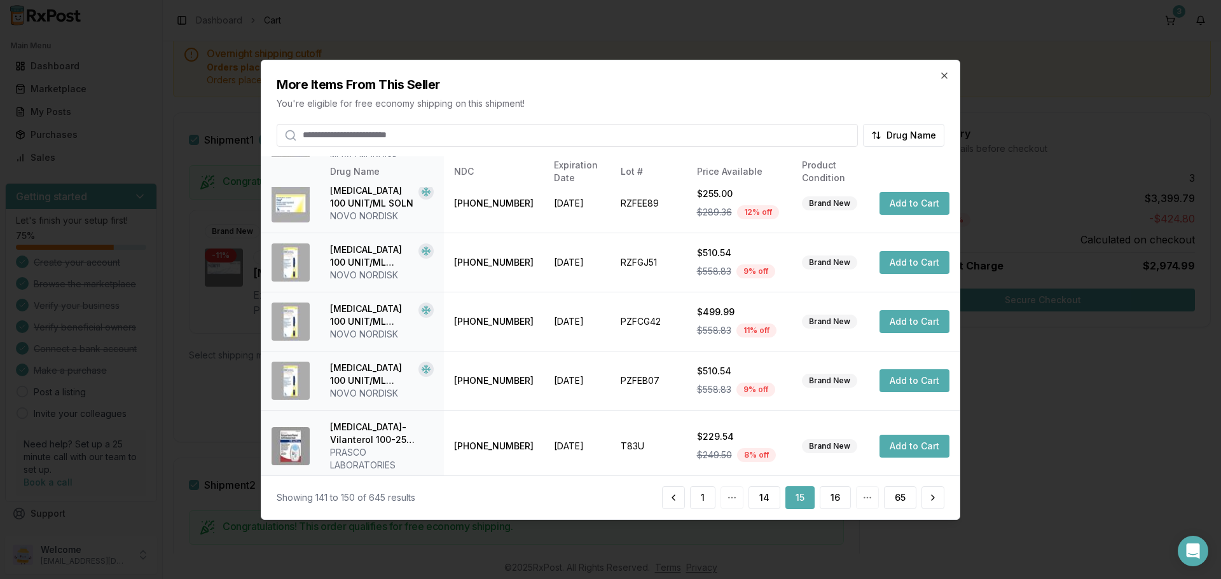
scroll to position [315, 0]
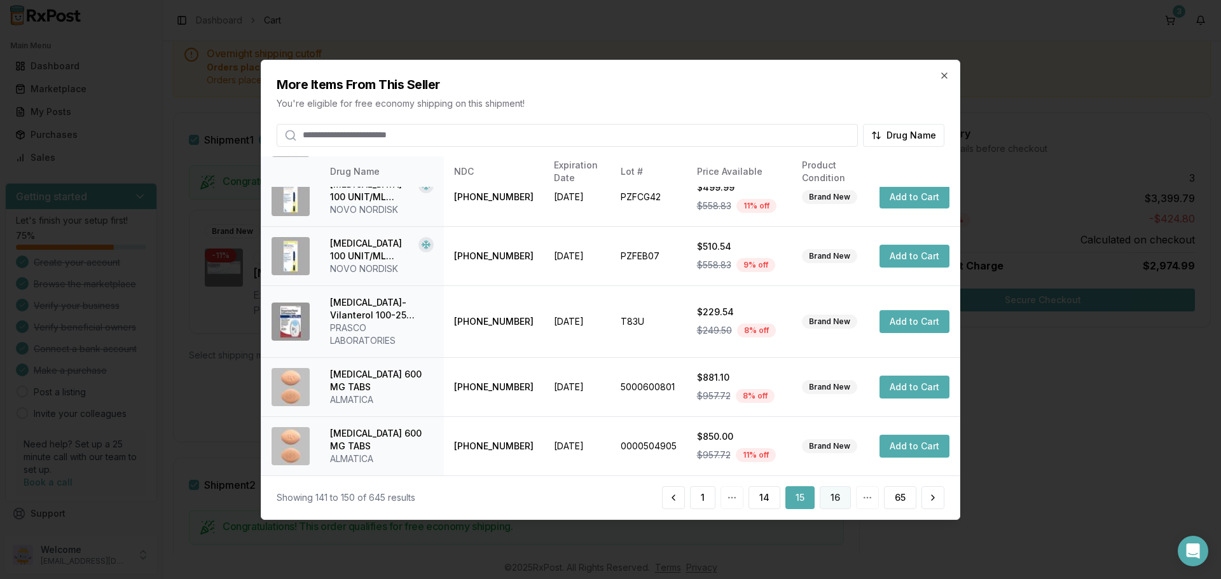
click at [841, 504] on button "16" at bounding box center [835, 498] width 31 height 23
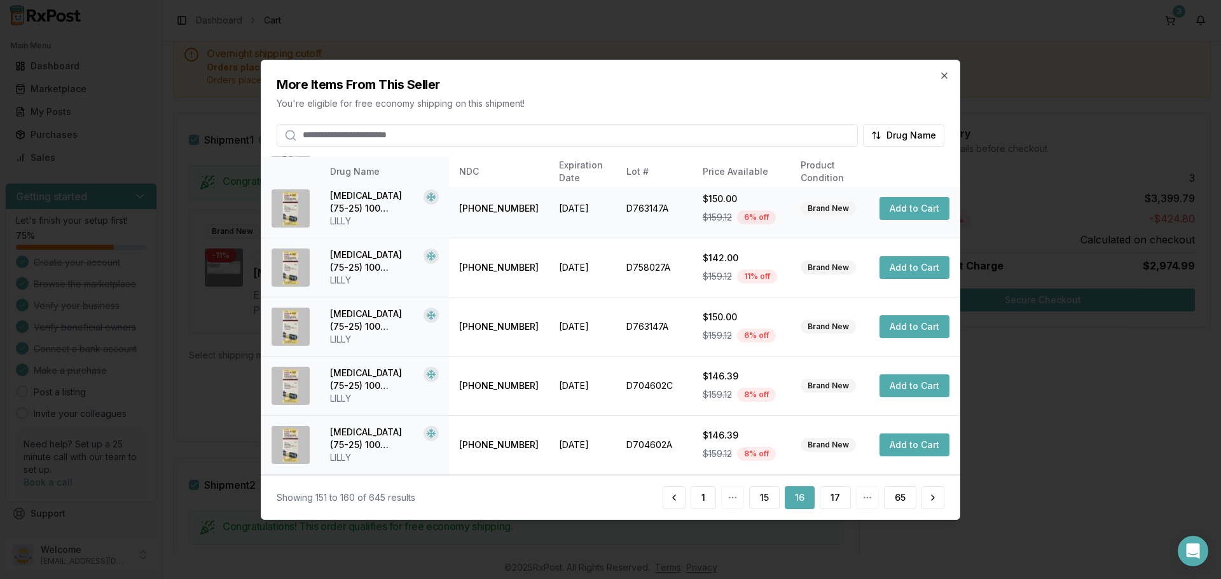
scroll to position [191, 0]
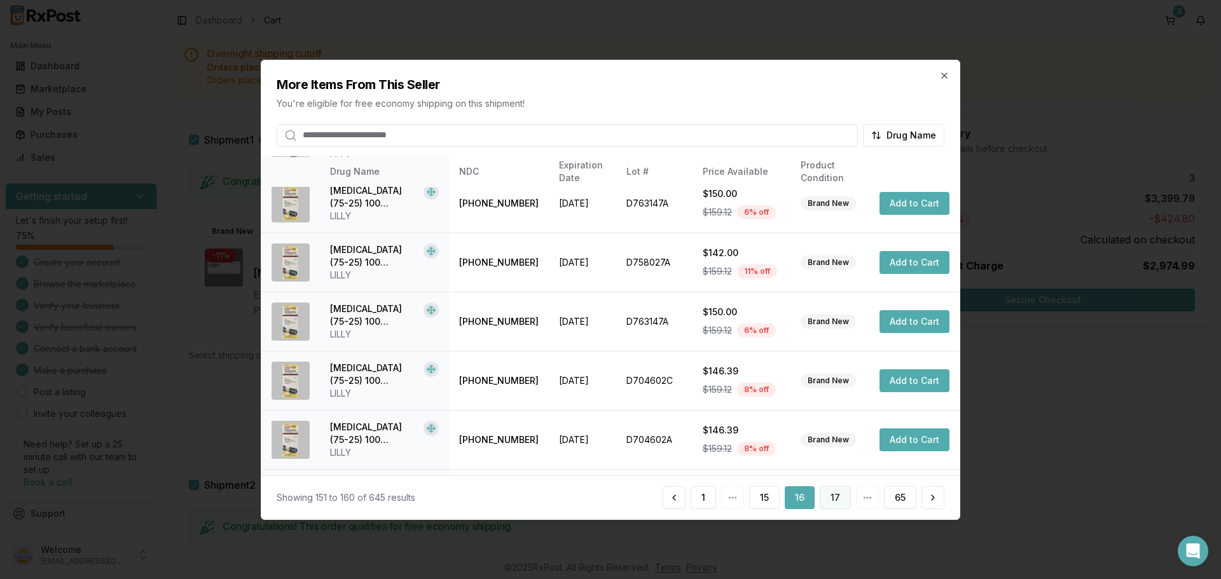
click at [838, 495] on button "17" at bounding box center [835, 498] width 31 height 23
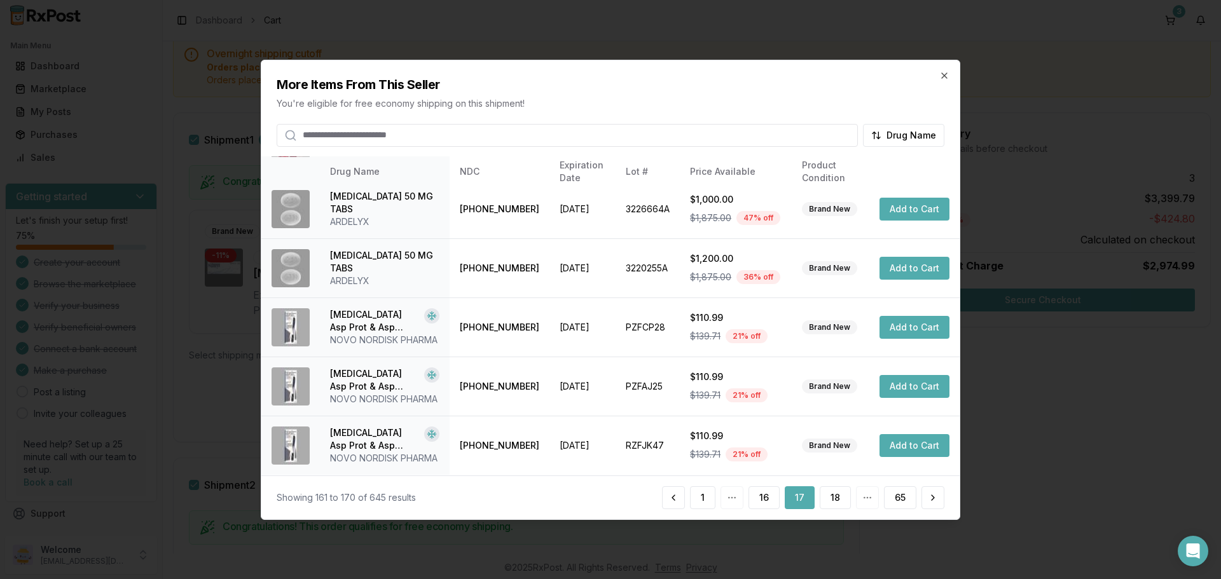
scroll to position [341, 0]
click at [834, 499] on button "18" at bounding box center [835, 498] width 31 height 23
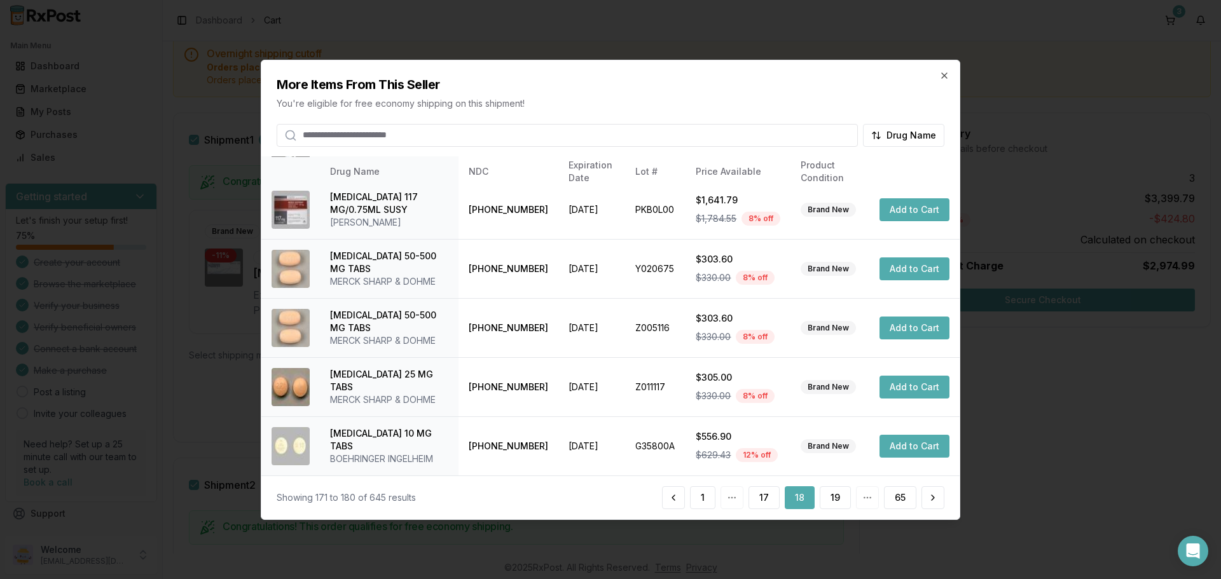
scroll to position [303, 0]
click at [833, 499] on button "19" at bounding box center [835, 498] width 31 height 23
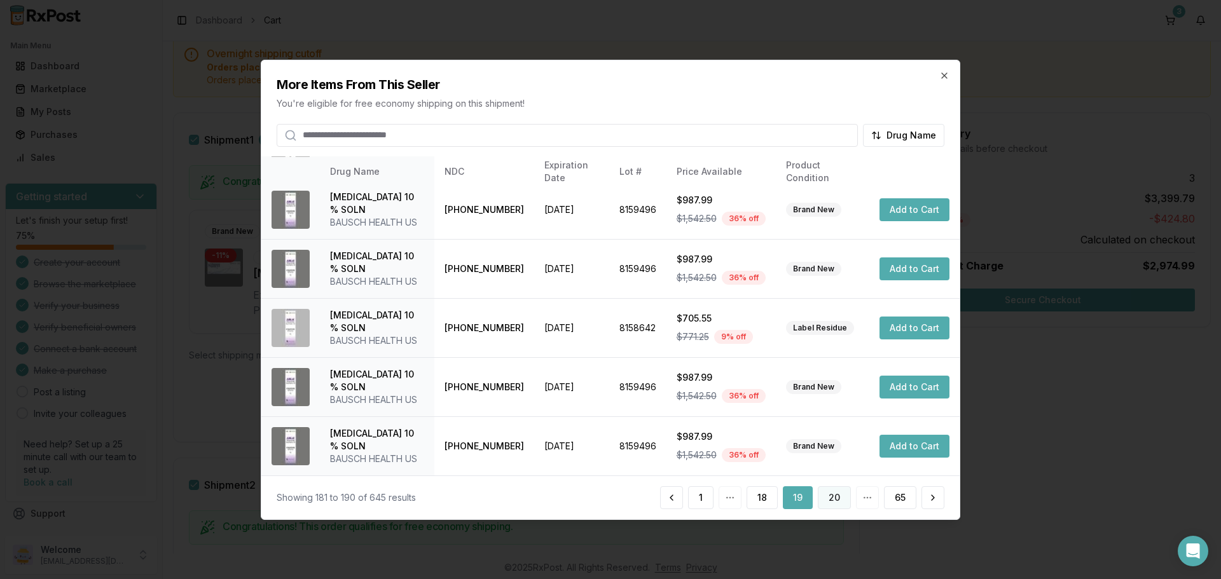
click at [834, 495] on button "20" at bounding box center [834, 498] width 33 height 23
click at [834, 497] on button "21" at bounding box center [835, 498] width 31 height 23
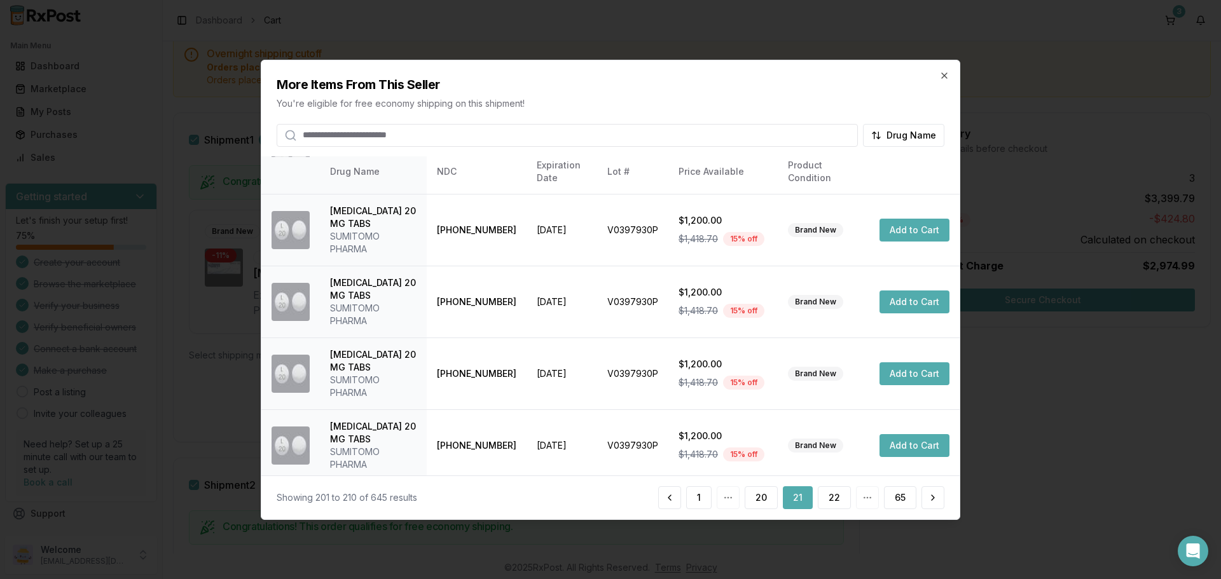
scroll to position [379, 0]
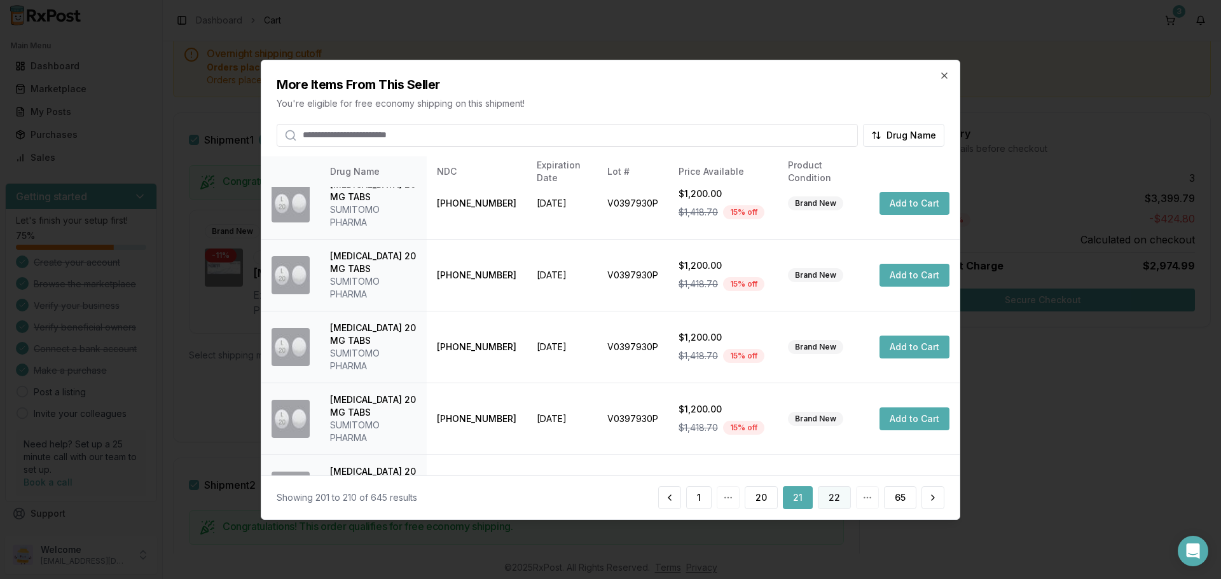
click at [844, 495] on button "22" at bounding box center [834, 498] width 33 height 23
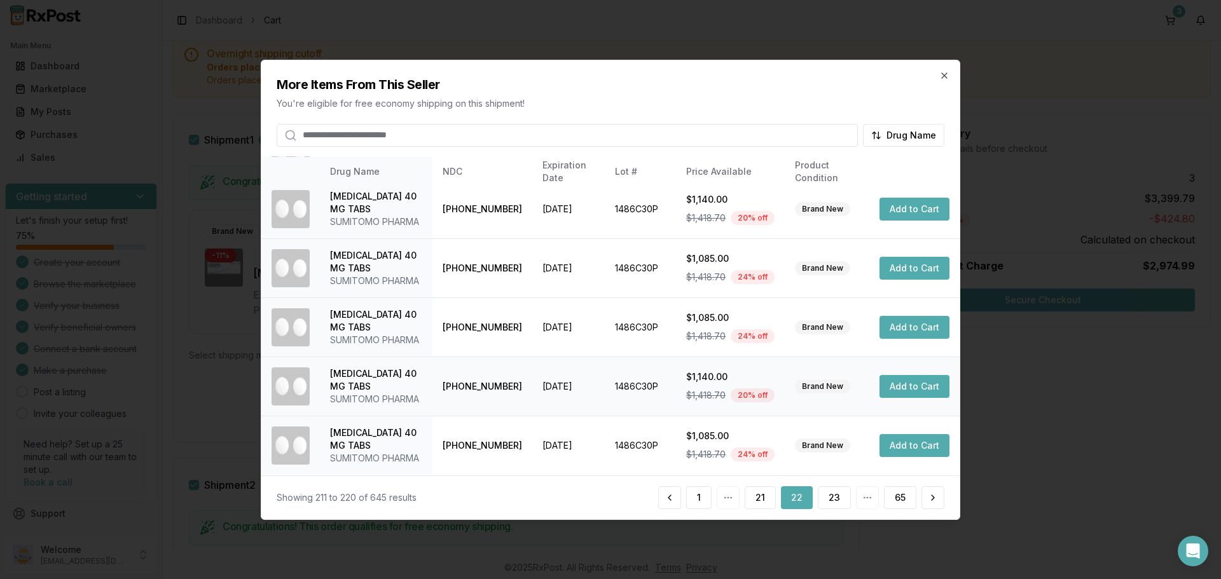
scroll to position [430, 0]
click at [835, 499] on button "23" at bounding box center [834, 498] width 33 height 23
click at [828, 494] on button "24" at bounding box center [834, 498] width 34 height 23
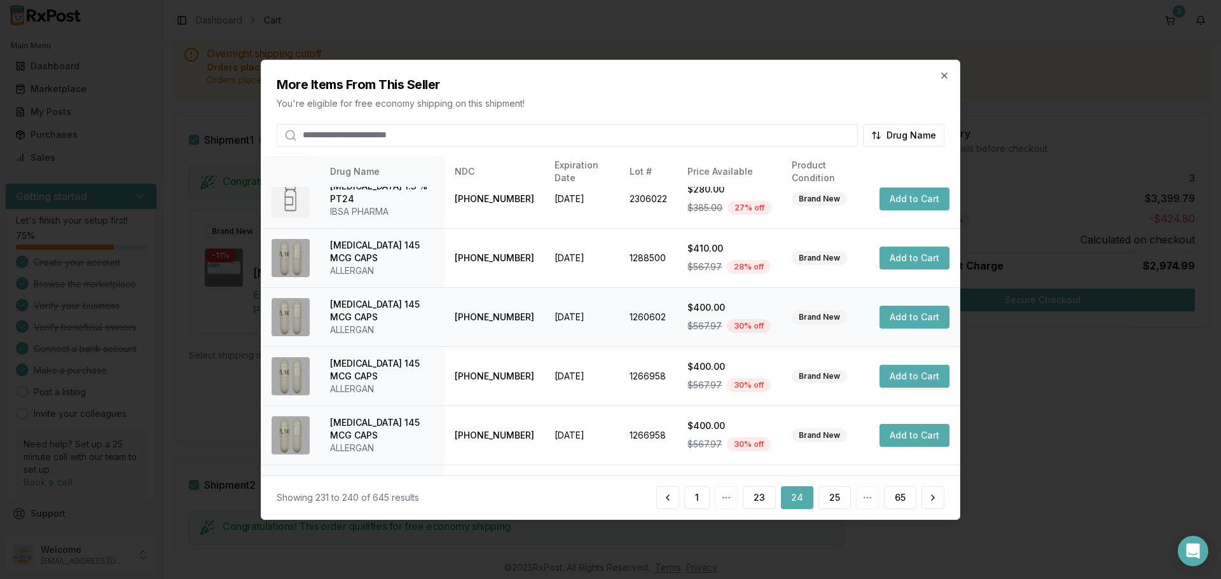
scroll to position [303, 0]
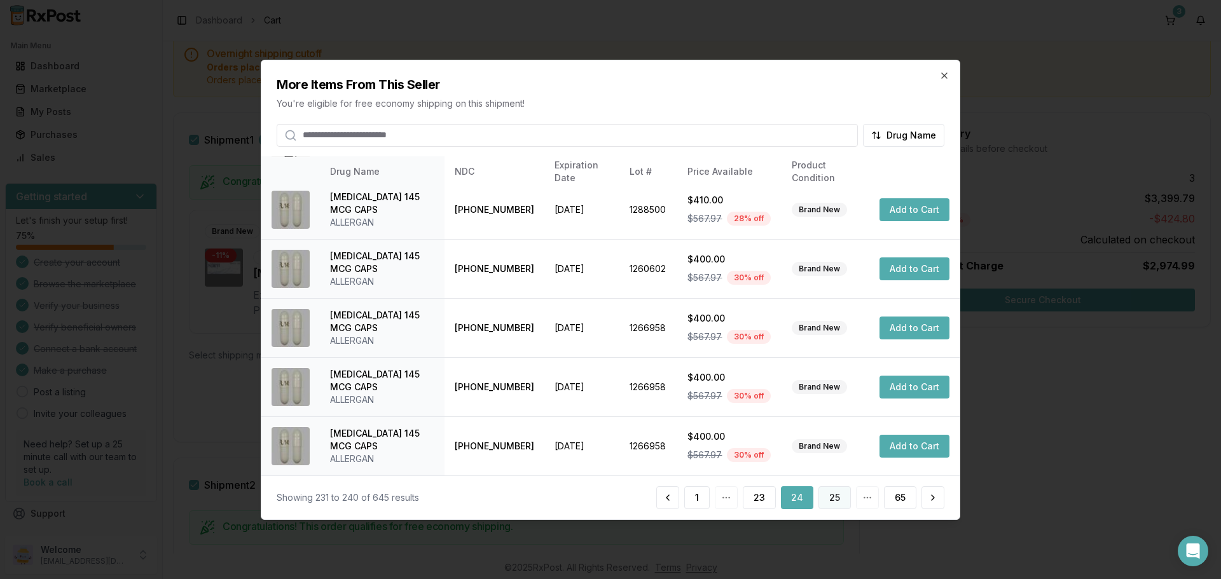
click at [833, 496] on button "25" at bounding box center [834, 498] width 32 height 23
click at [830, 494] on button "26" at bounding box center [834, 498] width 33 height 23
click at [820, 498] on button "27" at bounding box center [834, 498] width 33 height 23
click at [843, 495] on button "28" at bounding box center [834, 498] width 33 height 23
click at [838, 493] on button "29" at bounding box center [834, 498] width 33 height 23
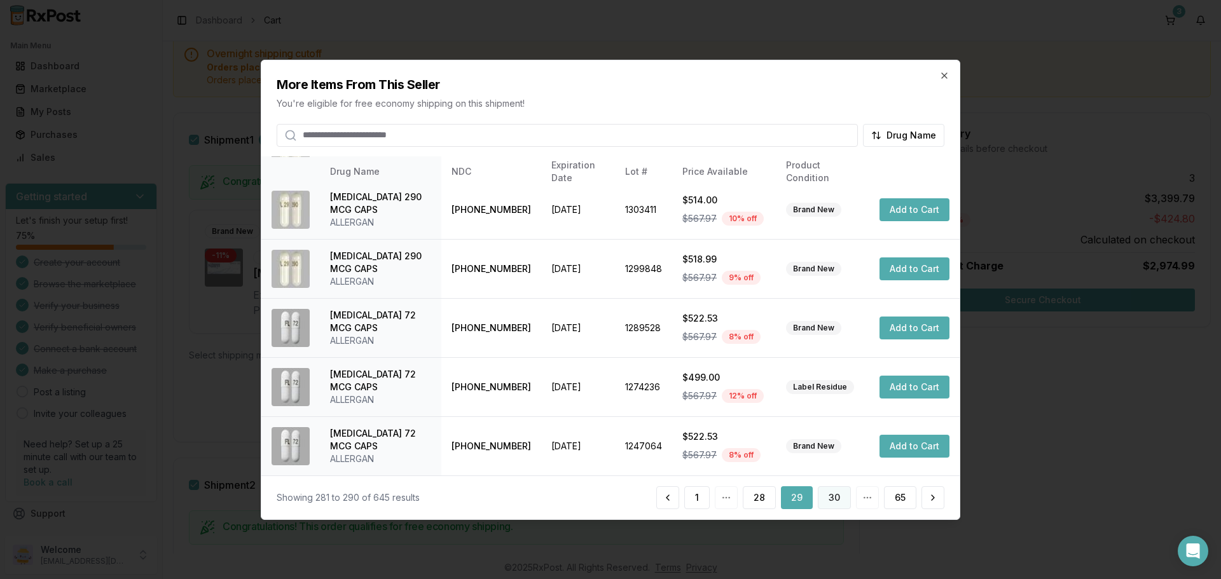
click at [841, 502] on button "30" at bounding box center [834, 498] width 33 height 23
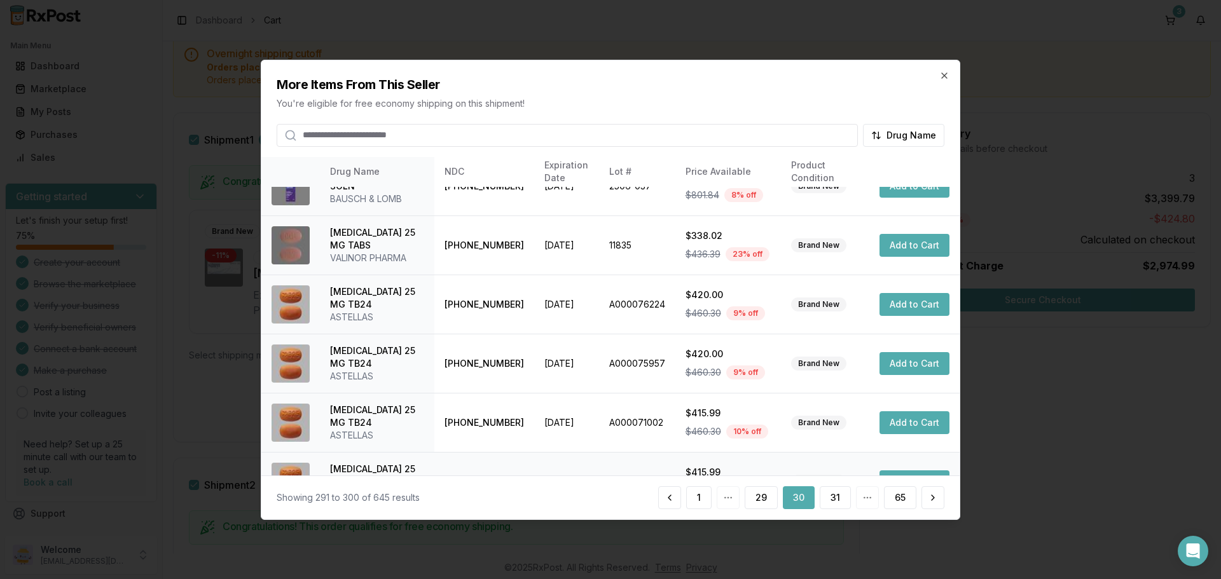
scroll to position [328, 0]
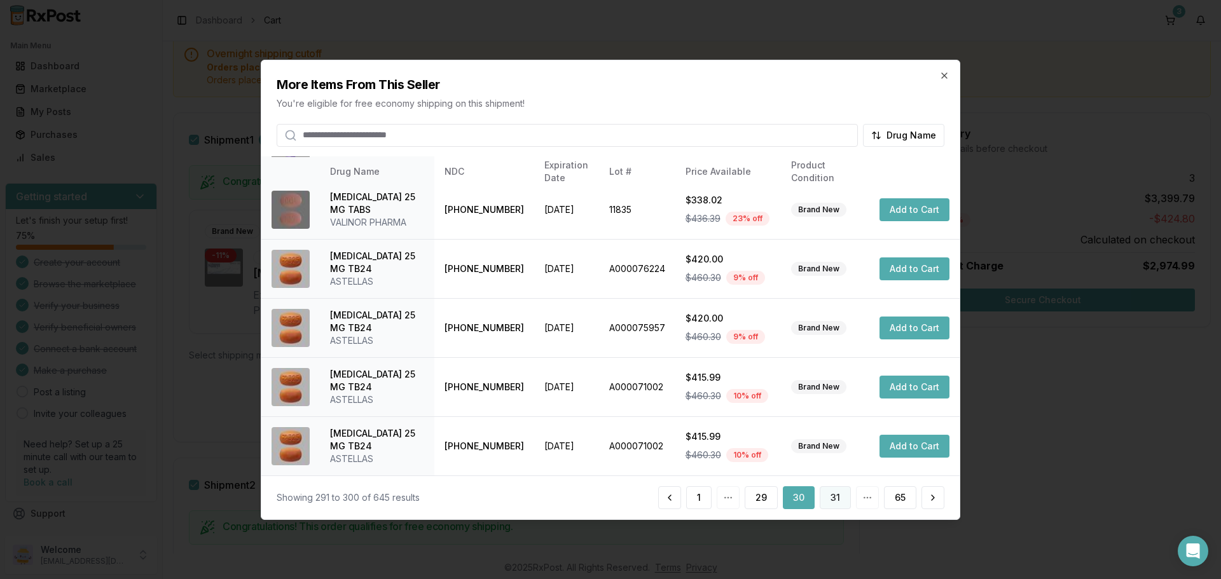
click at [839, 499] on button "31" at bounding box center [835, 498] width 31 height 23
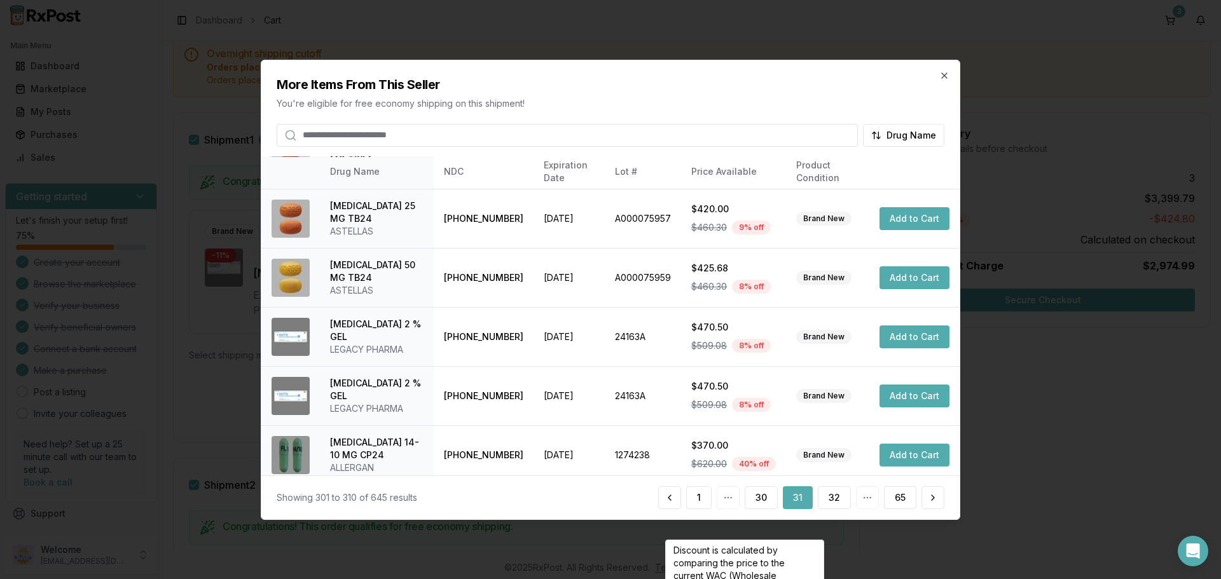
scroll to position [112, 0]
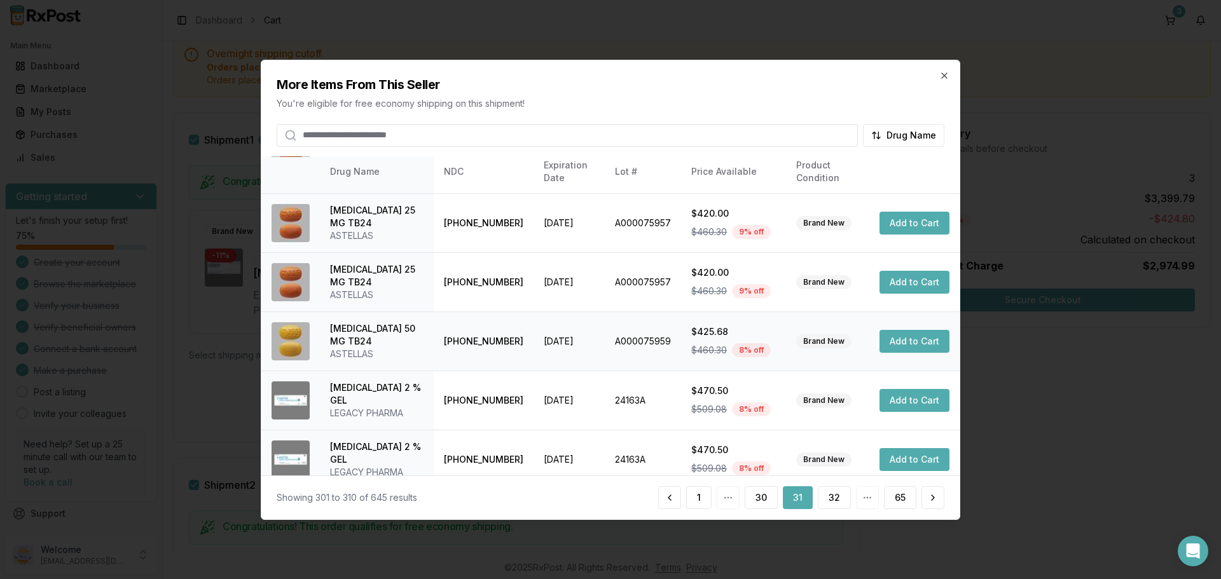
click at [894, 349] on button "Add to Cart" at bounding box center [915, 341] width 70 height 23
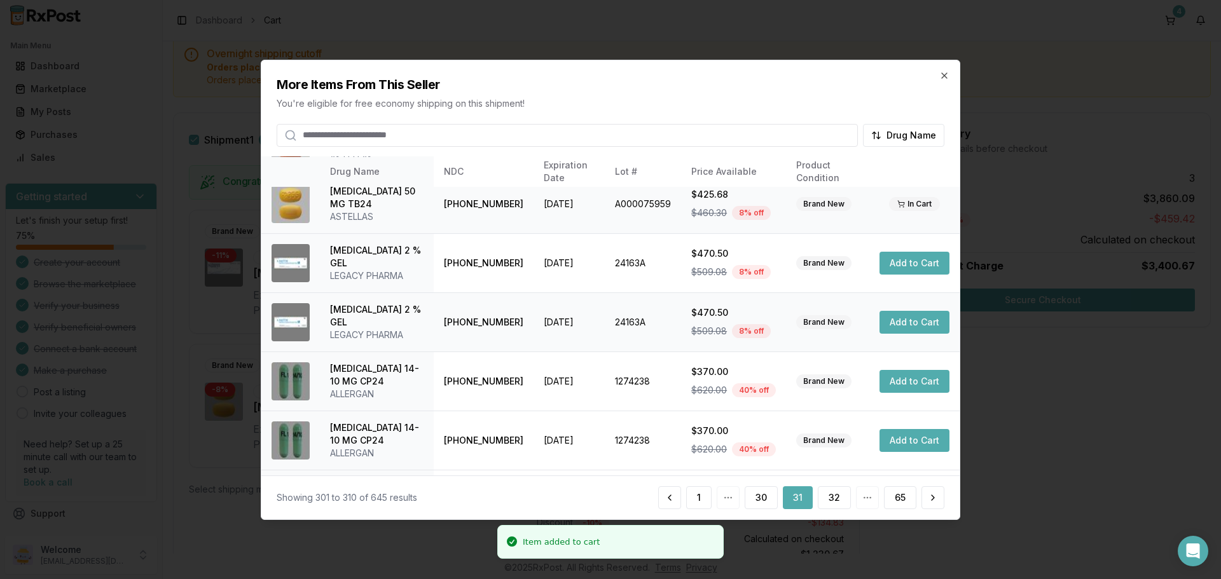
scroll to position [303, 0]
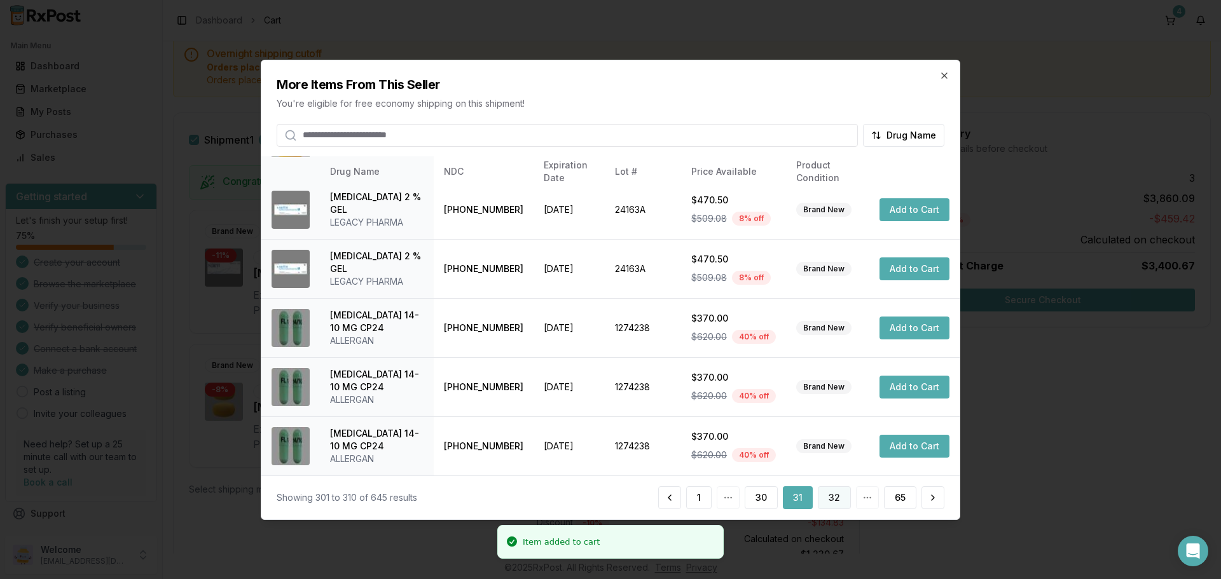
click at [845, 503] on button "32" at bounding box center [834, 498] width 33 height 23
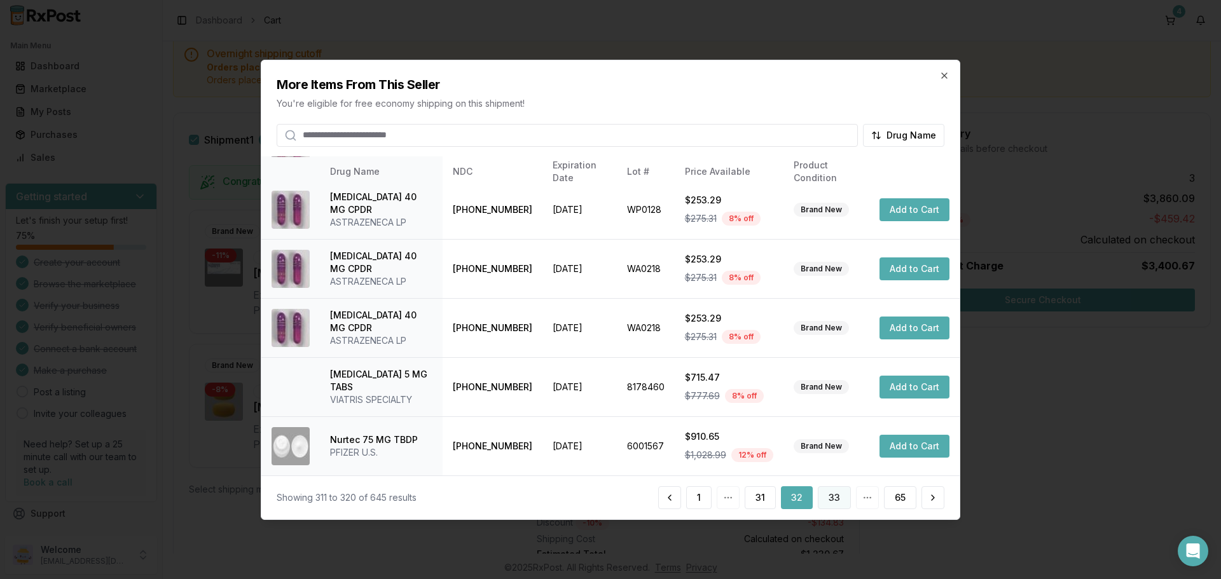
click at [827, 499] on button "33" at bounding box center [834, 498] width 33 height 23
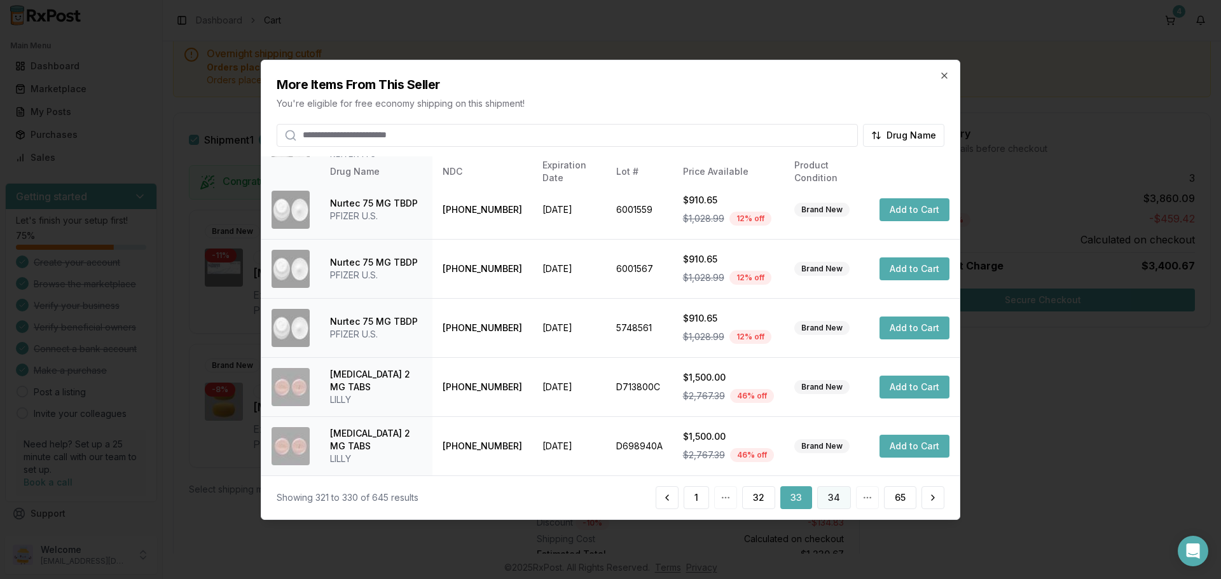
click at [832, 504] on button "34" at bounding box center [834, 498] width 34 height 23
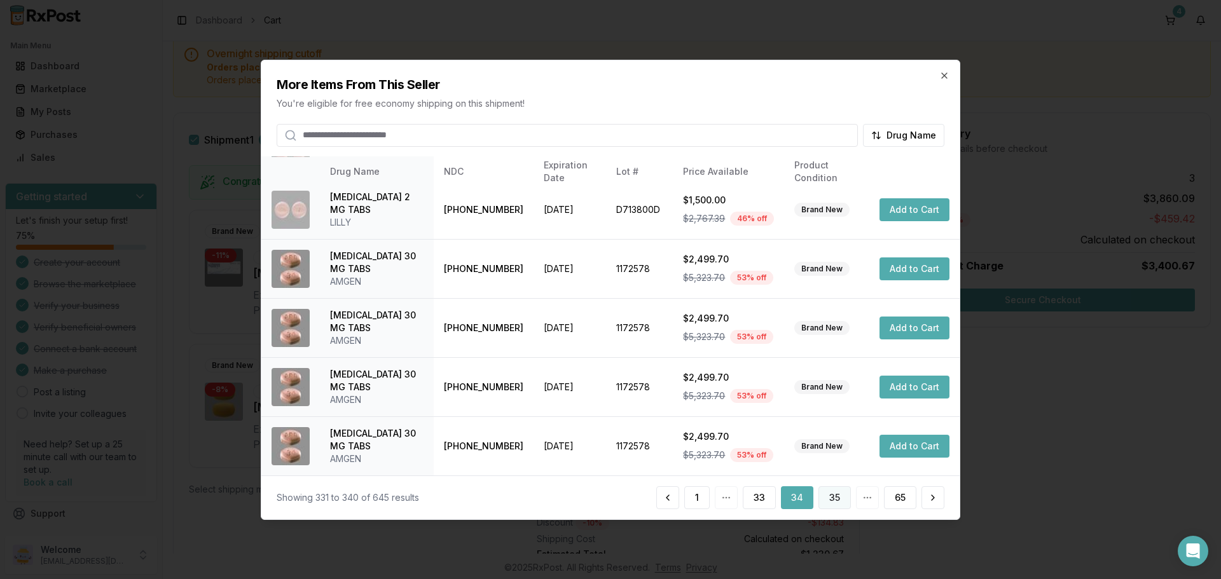
click at [843, 501] on button "35" at bounding box center [834, 498] width 32 height 23
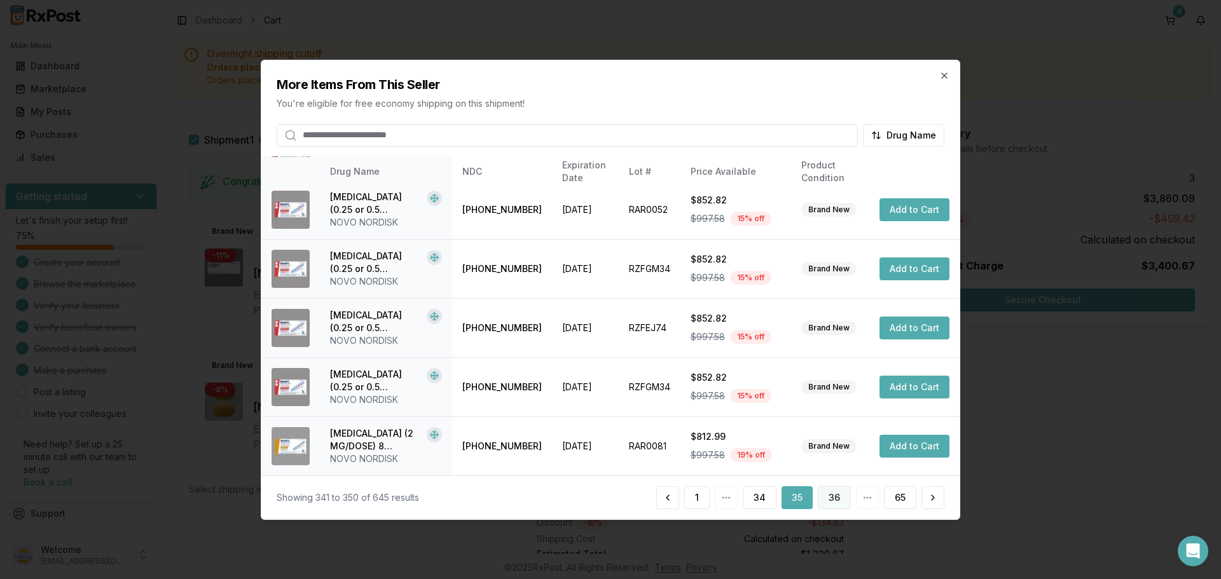
click at [825, 500] on button "36" at bounding box center [834, 498] width 33 height 23
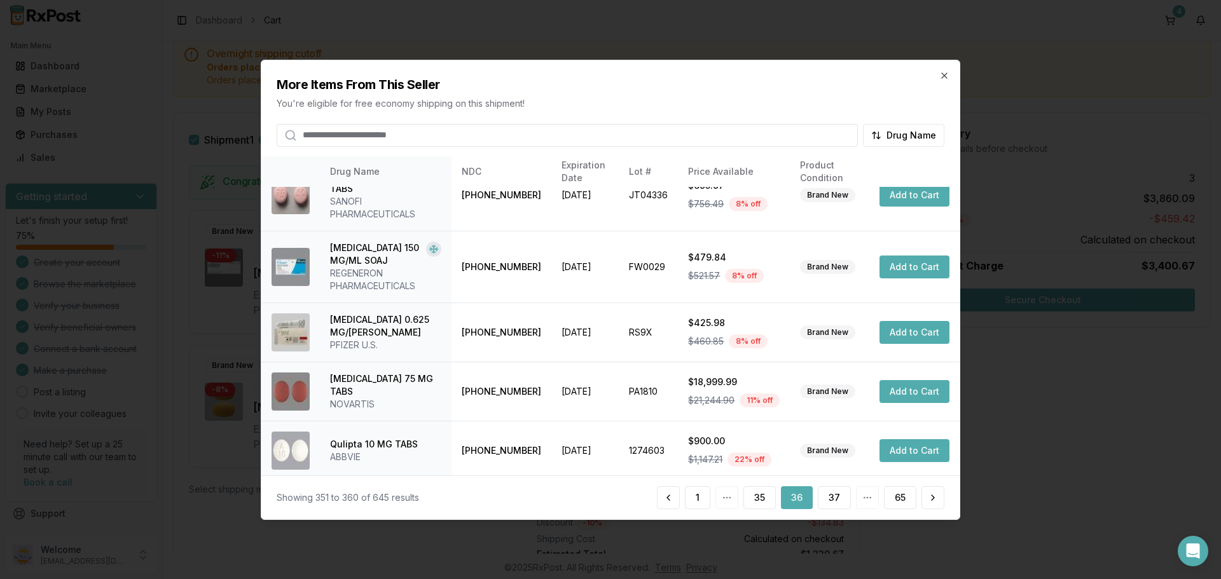
scroll to position [254, 0]
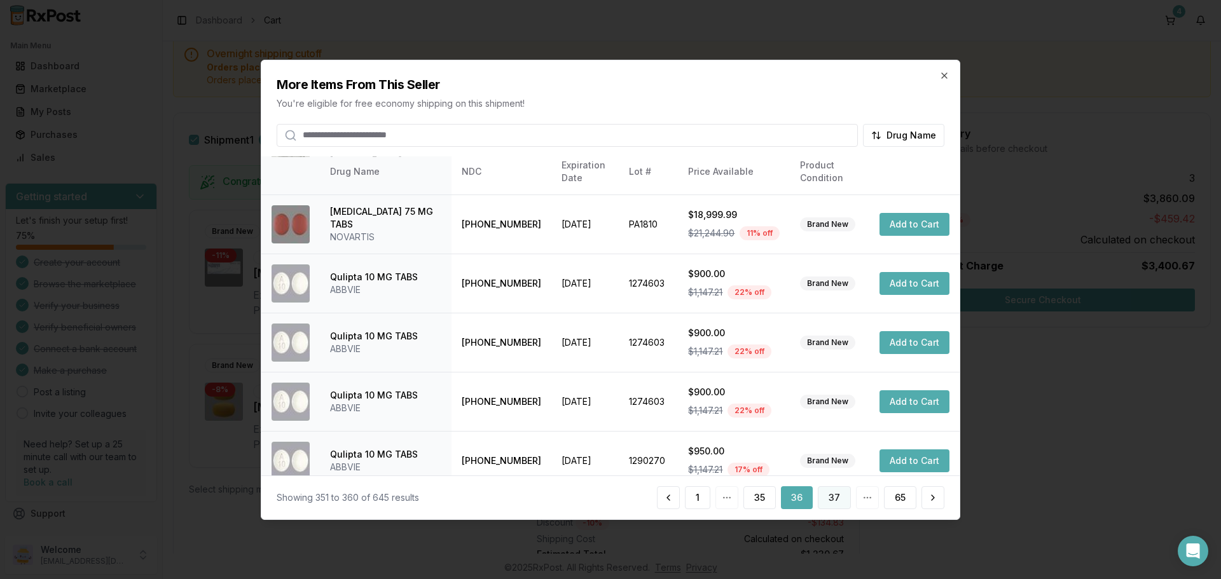
click at [843, 504] on button "37" at bounding box center [834, 498] width 33 height 23
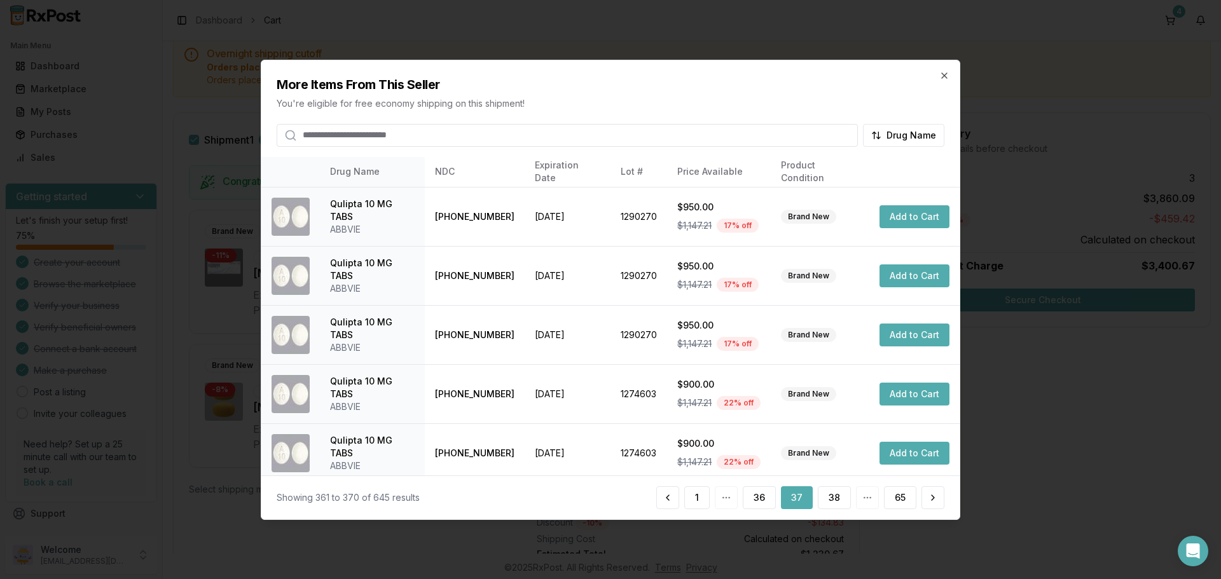
scroll to position [303, 0]
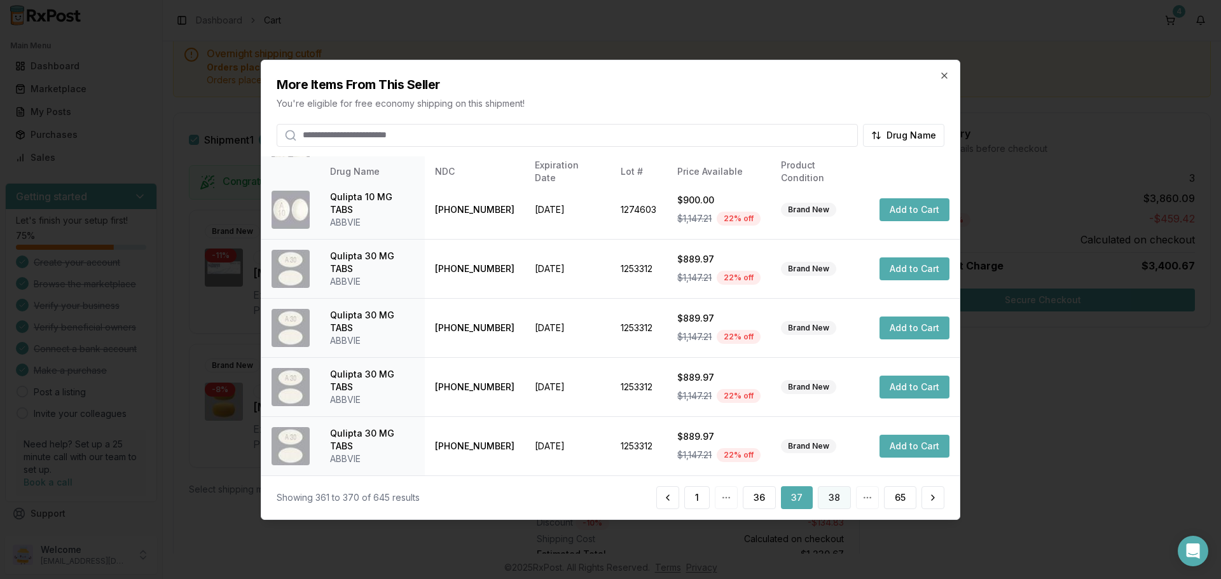
click at [837, 494] on button "38" at bounding box center [834, 498] width 33 height 23
click at [833, 501] on button "39" at bounding box center [834, 498] width 33 height 23
click at [834, 495] on button "40" at bounding box center [834, 498] width 34 height 23
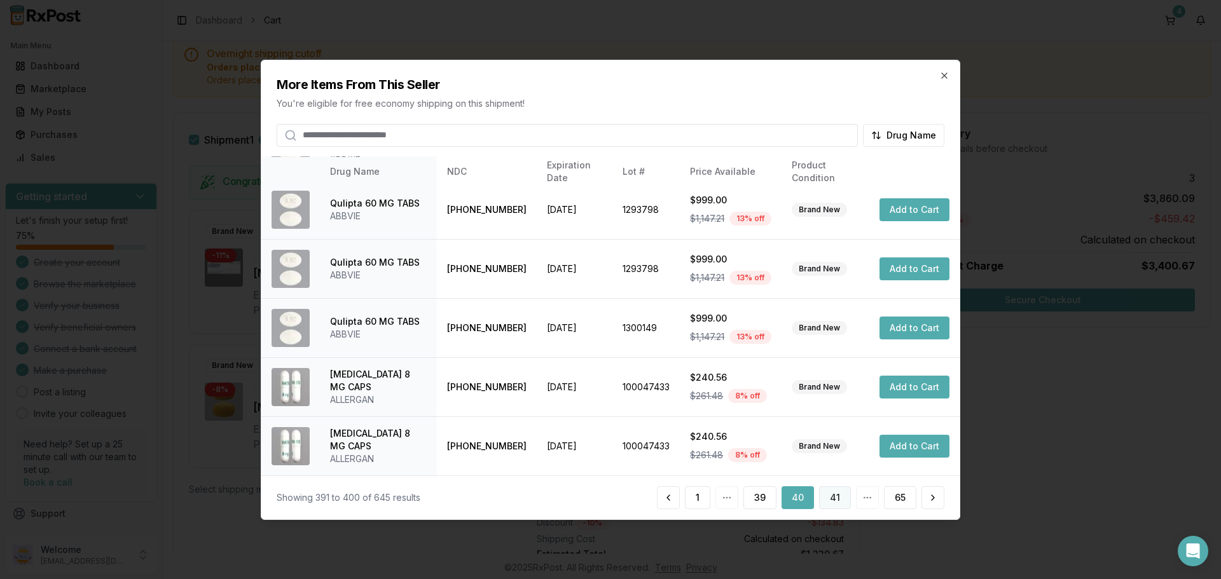
click at [836, 499] on button "41" at bounding box center [835, 498] width 32 height 23
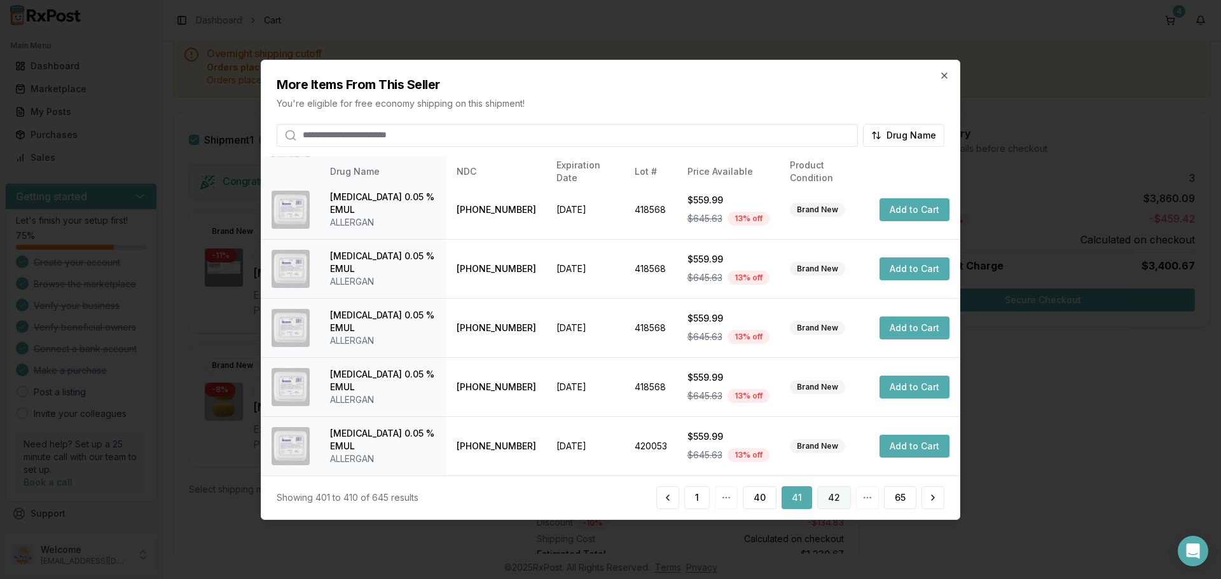
click at [834, 494] on button "42" at bounding box center [834, 498] width 34 height 23
click at [831, 499] on button "43" at bounding box center [834, 498] width 34 height 23
click at [834, 495] on button "44" at bounding box center [834, 498] width 34 height 23
click at [834, 499] on button "45" at bounding box center [834, 498] width 33 height 23
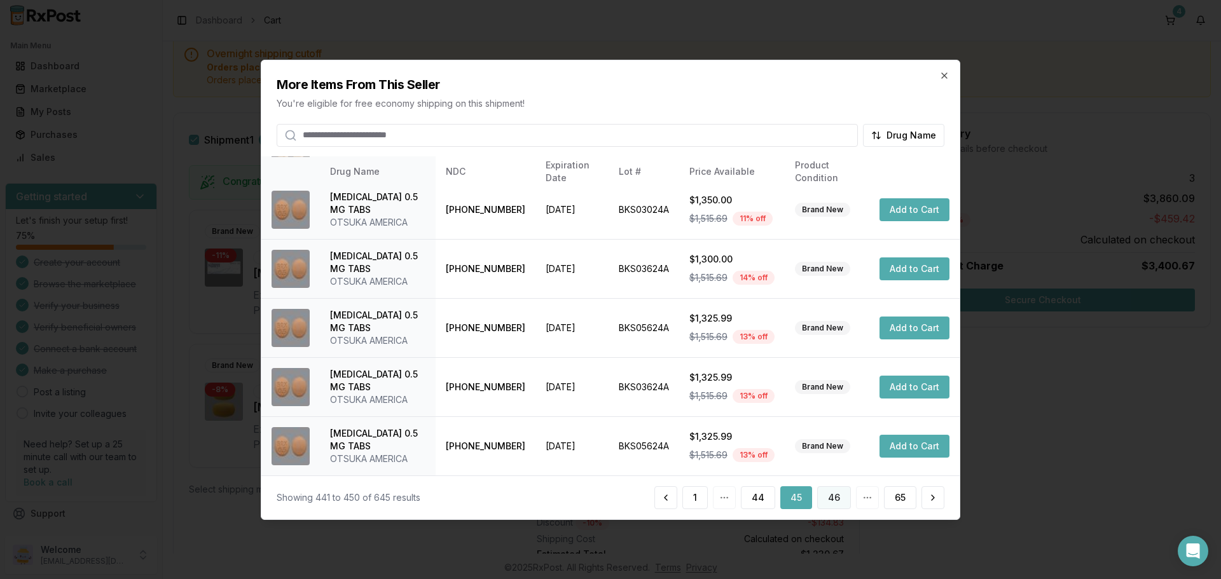
click at [837, 494] on button "46" at bounding box center [834, 498] width 34 height 23
click at [836, 498] on button "47" at bounding box center [834, 498] width 34 height 23
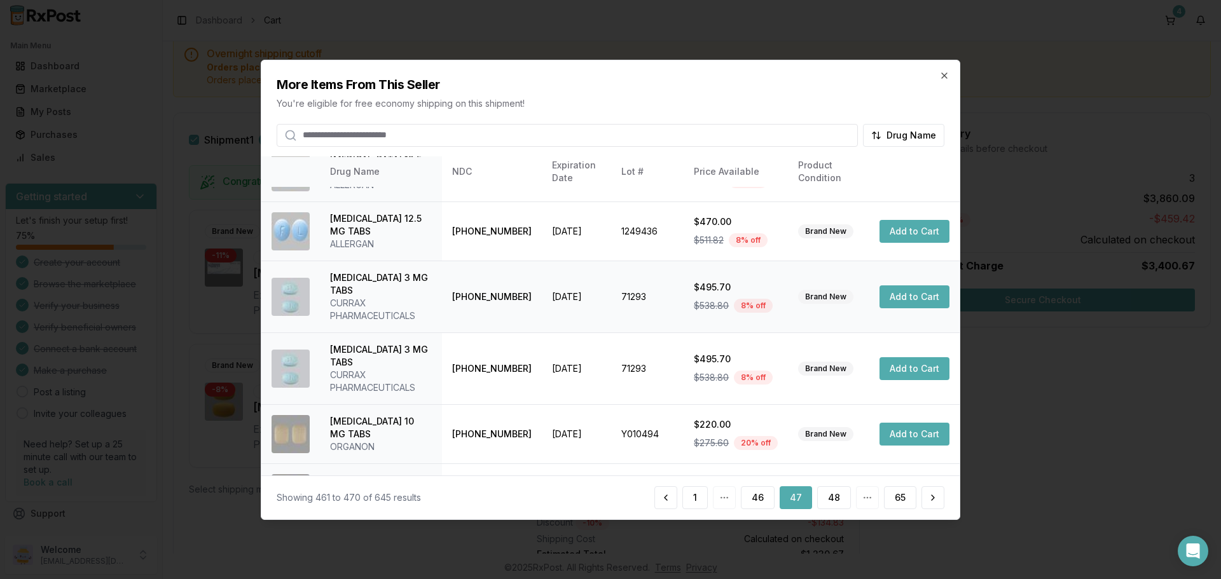
scroll to position [315, 0]
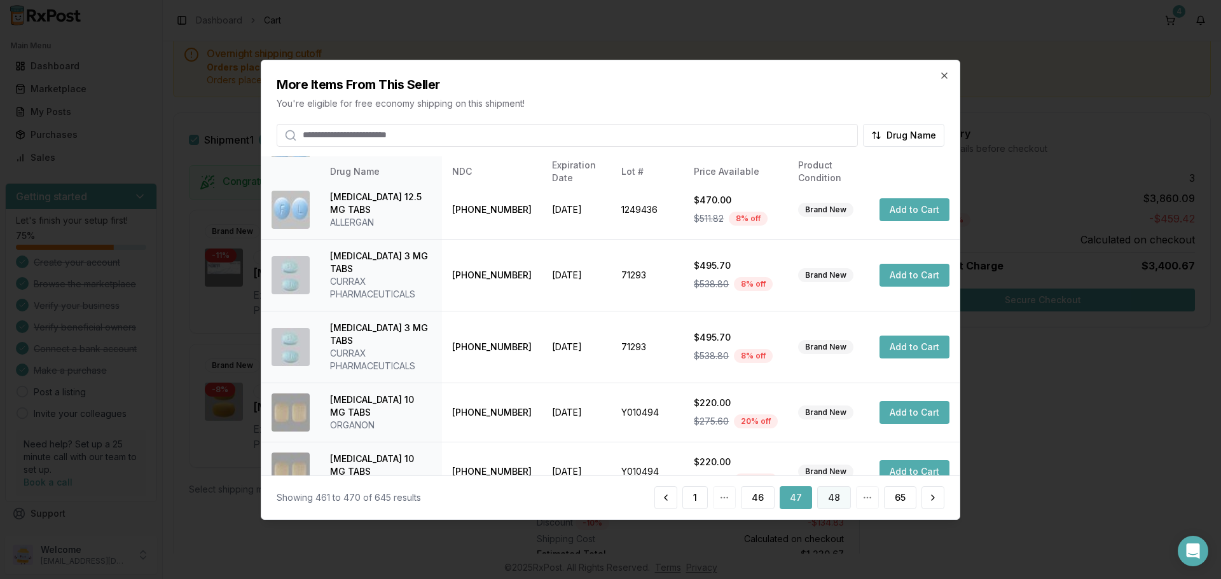
click at [831, 500] on button "48" at bounding box center [834, 498] width 34 height 23
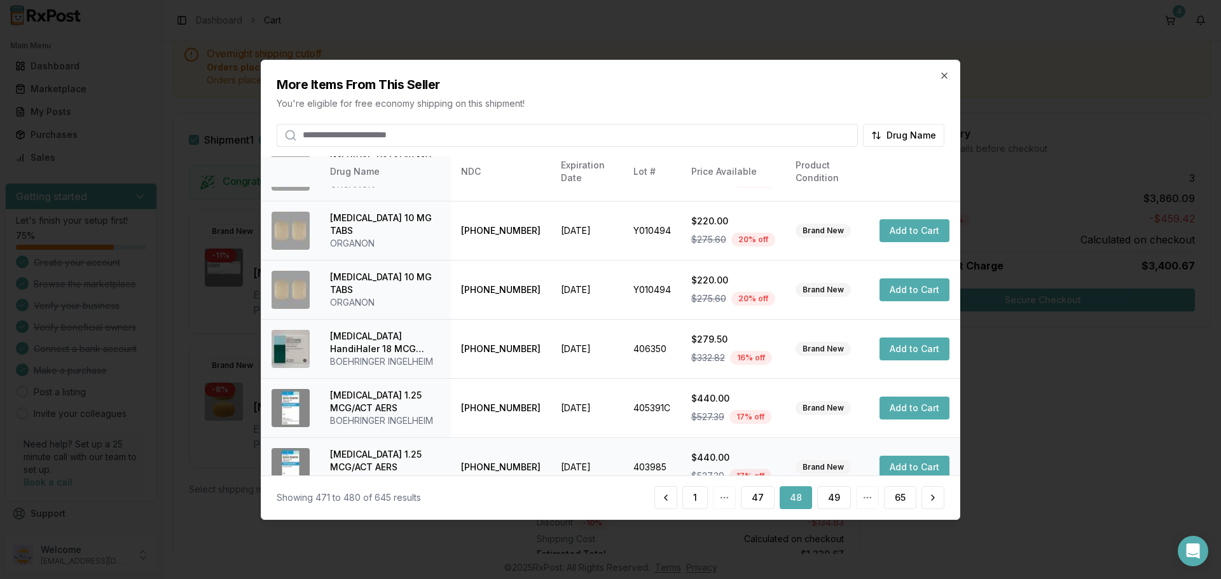
scroll to position [303, 0]
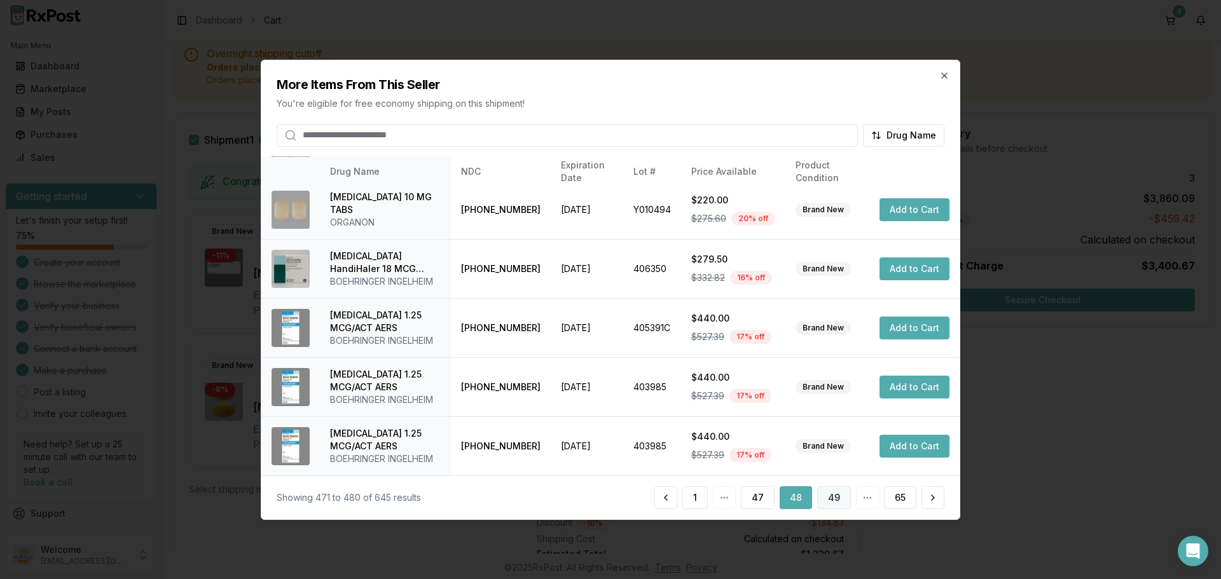
click at [836, 497] on button "49" at bounding box center [834, 498] width 34 height 23
click at [839, 506] on button "50" at bounding box center [834, 498] width 32 height 23
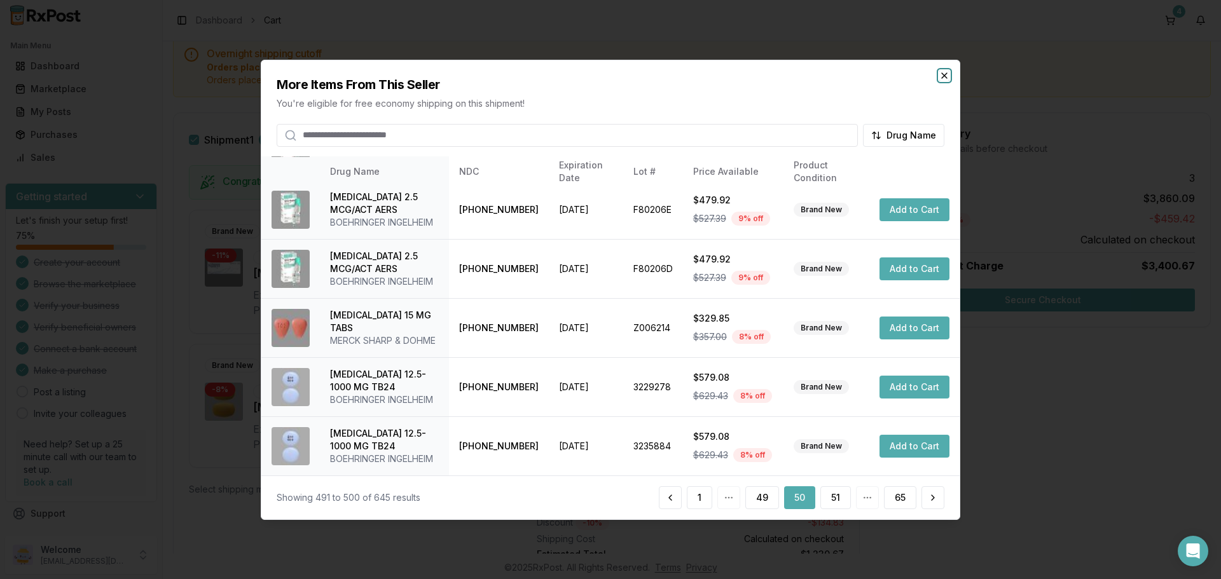
click at [942, 77] on icon "button" at bounding box center [944, 75] width 10 height 10
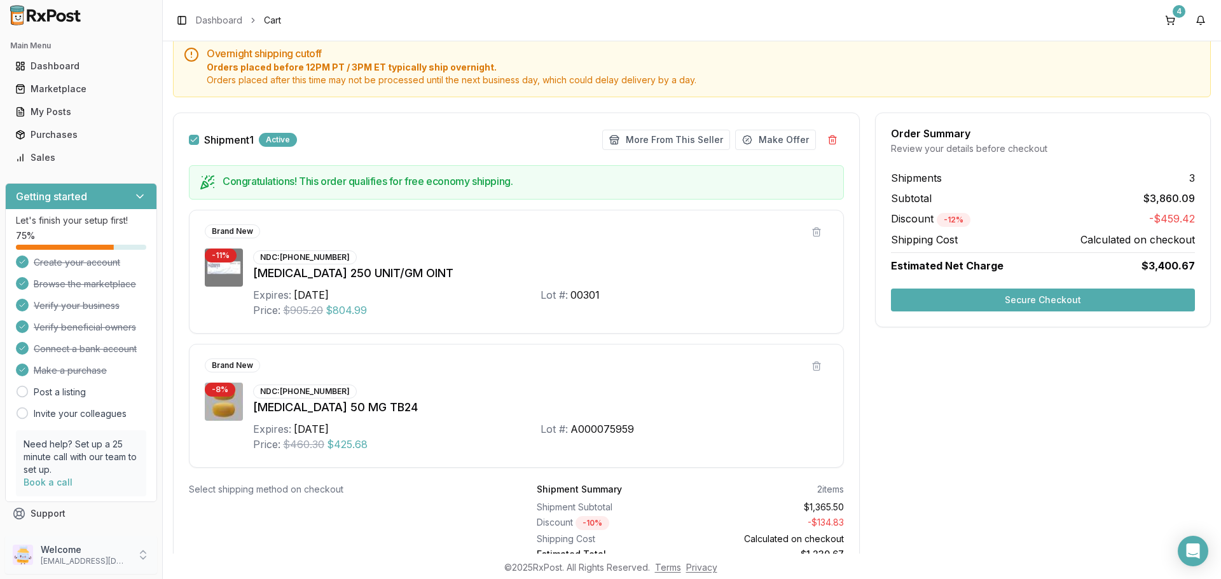
click at [136, 558] on div "Welcome [EMAIL_ADDRESS][DOMAIN_NAME]" at bounding box center [81, 555] width 152 height 38
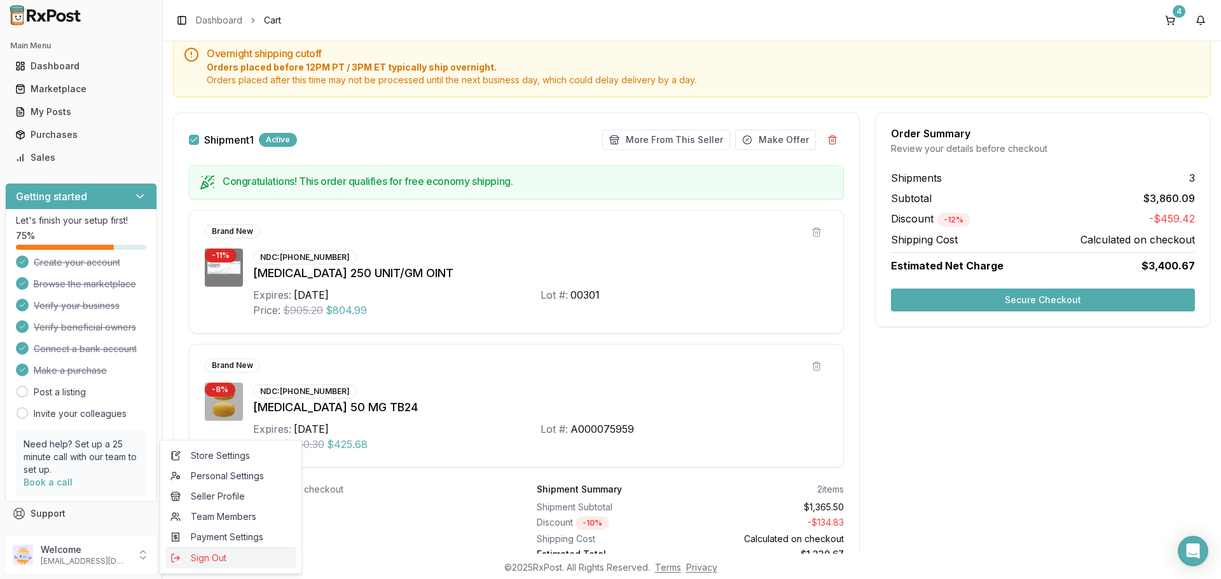
click at [197, 558] on span "Sign Out" at bounding box center [230, 558] width 121 height 13
